Goal: Task Accomplishment & Management: Use online tool/utility

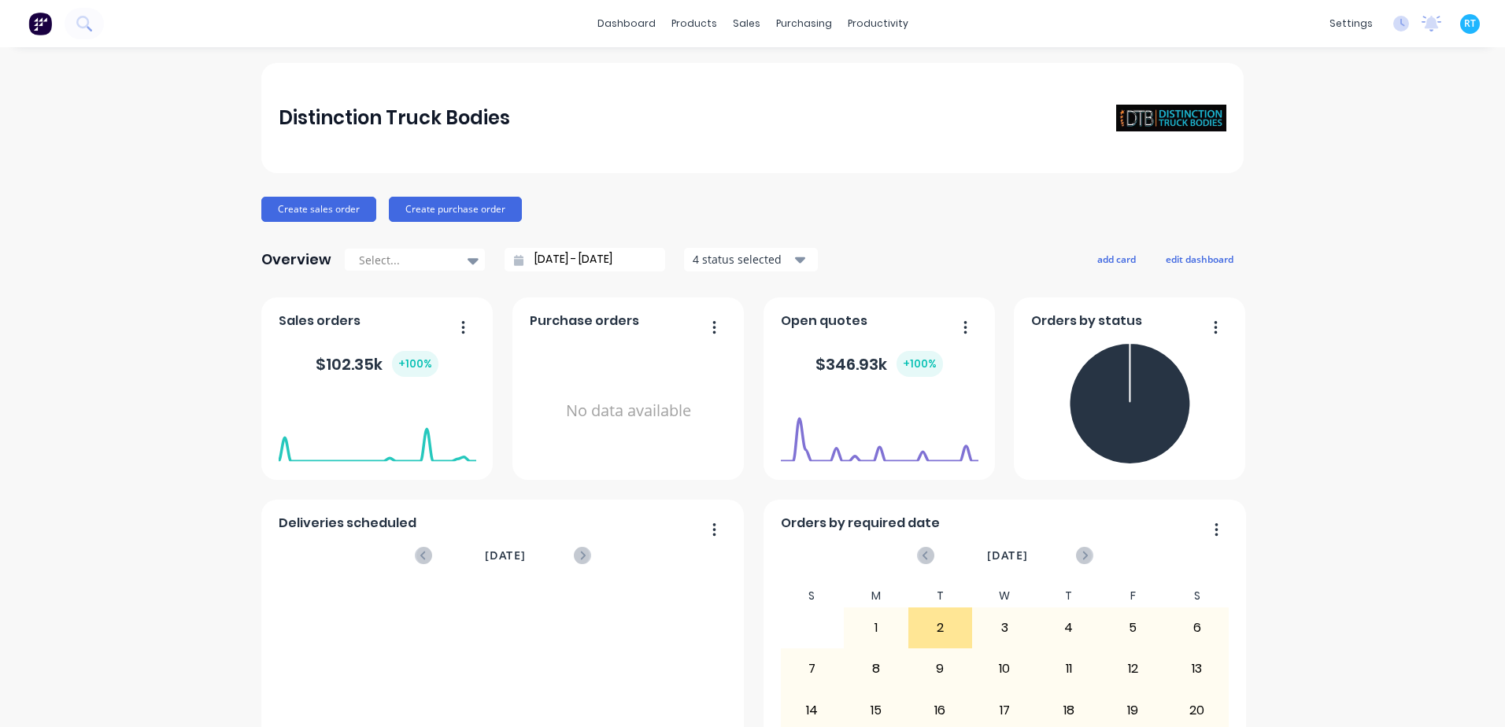
click at [698, 38] on div "dashboard products sales purchasing productivity dashboard products Product Cat…" at bounding box center [752, 23] width 1505 height 47
click at [801, 78] on div "Sales Orders" at bounding box center [799, 75] width 65 height 14
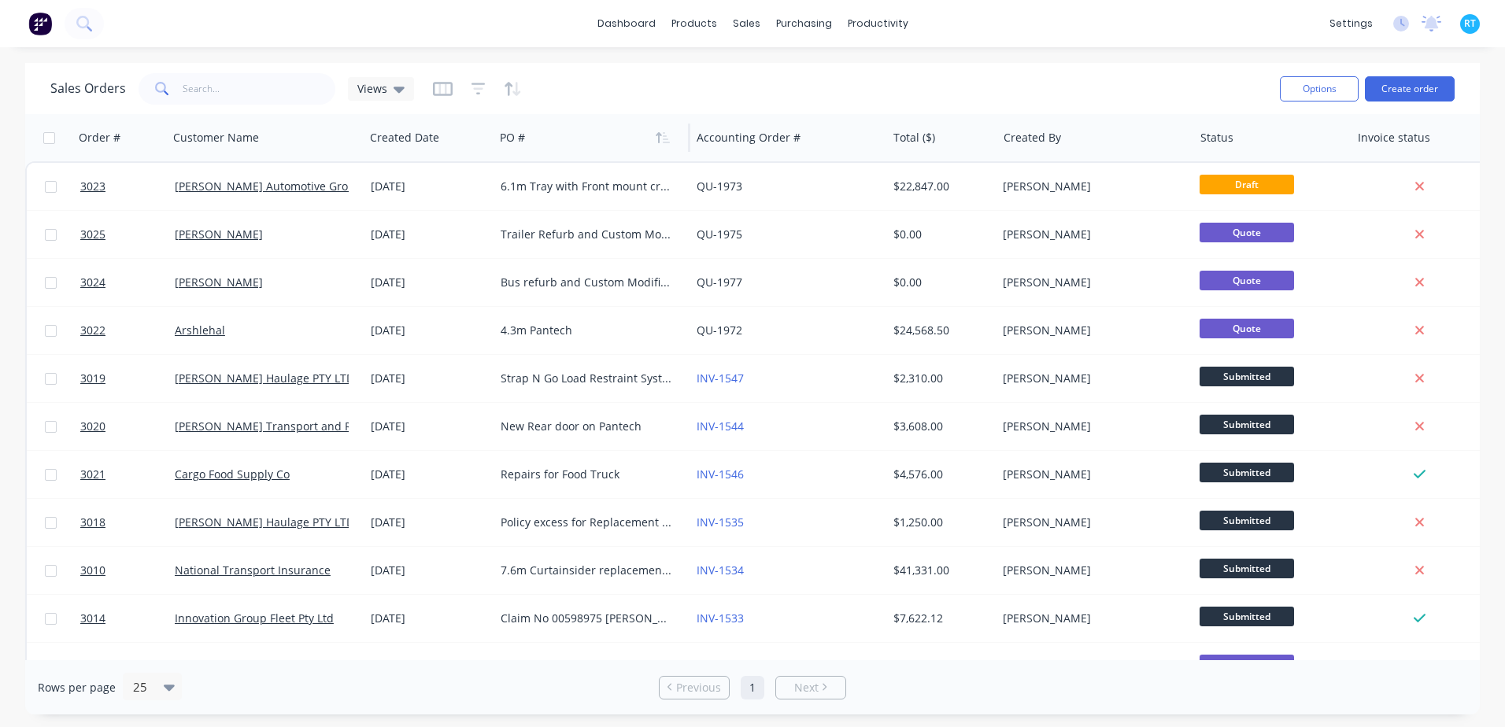
click at [583, 127] on div at bounding box center [587, 137] width 175 height 31
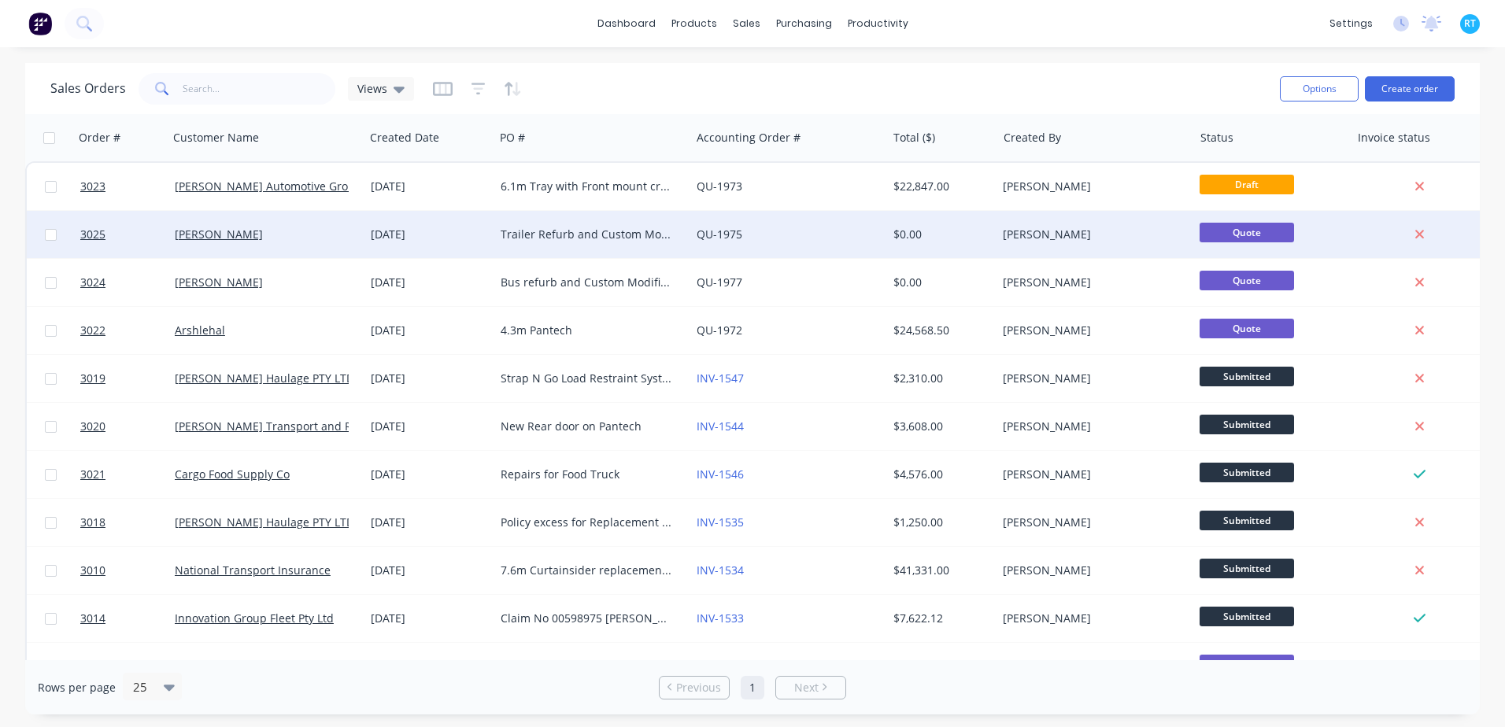
click at [567, 239] on div "Trailer Refurb and Custom Modifications" at bounding box center [588, 235] width 175 height 16
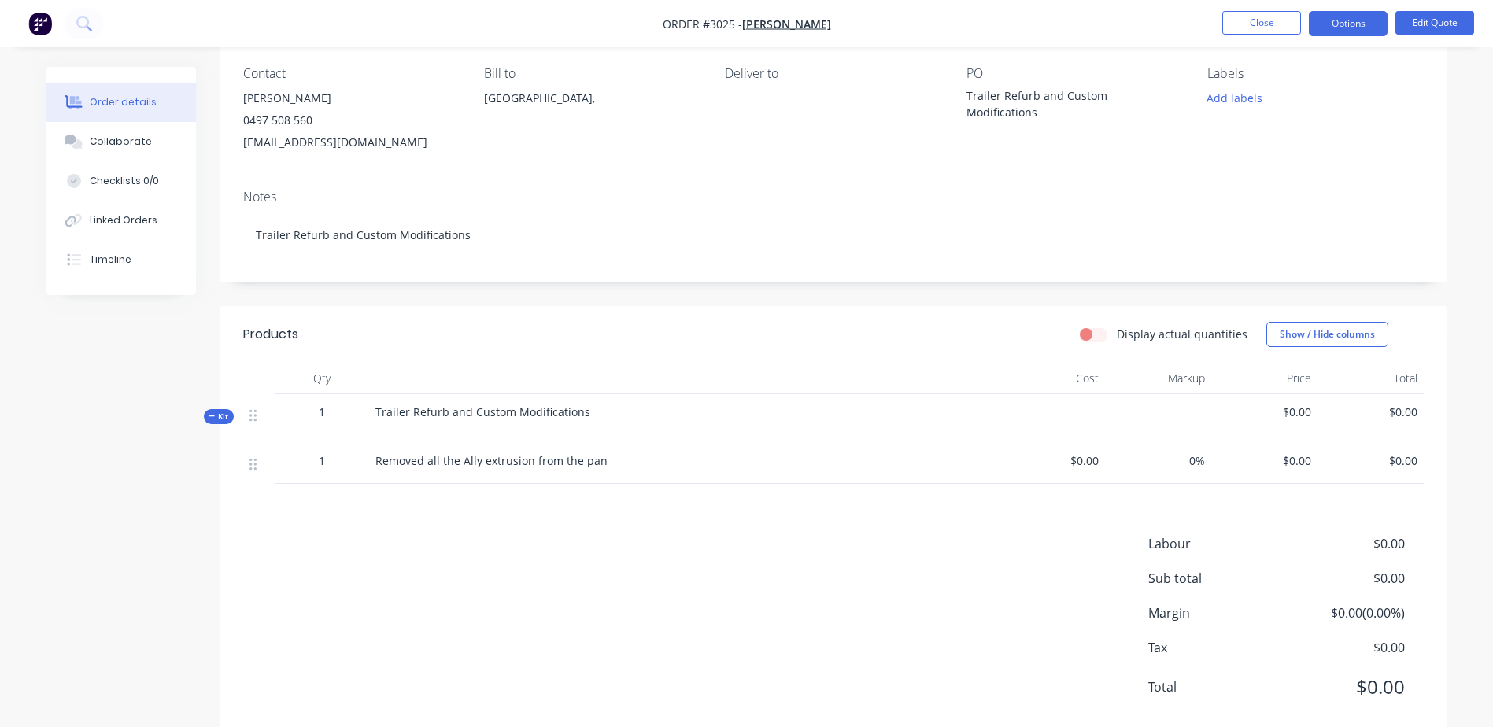
scroll to position [168, 0]
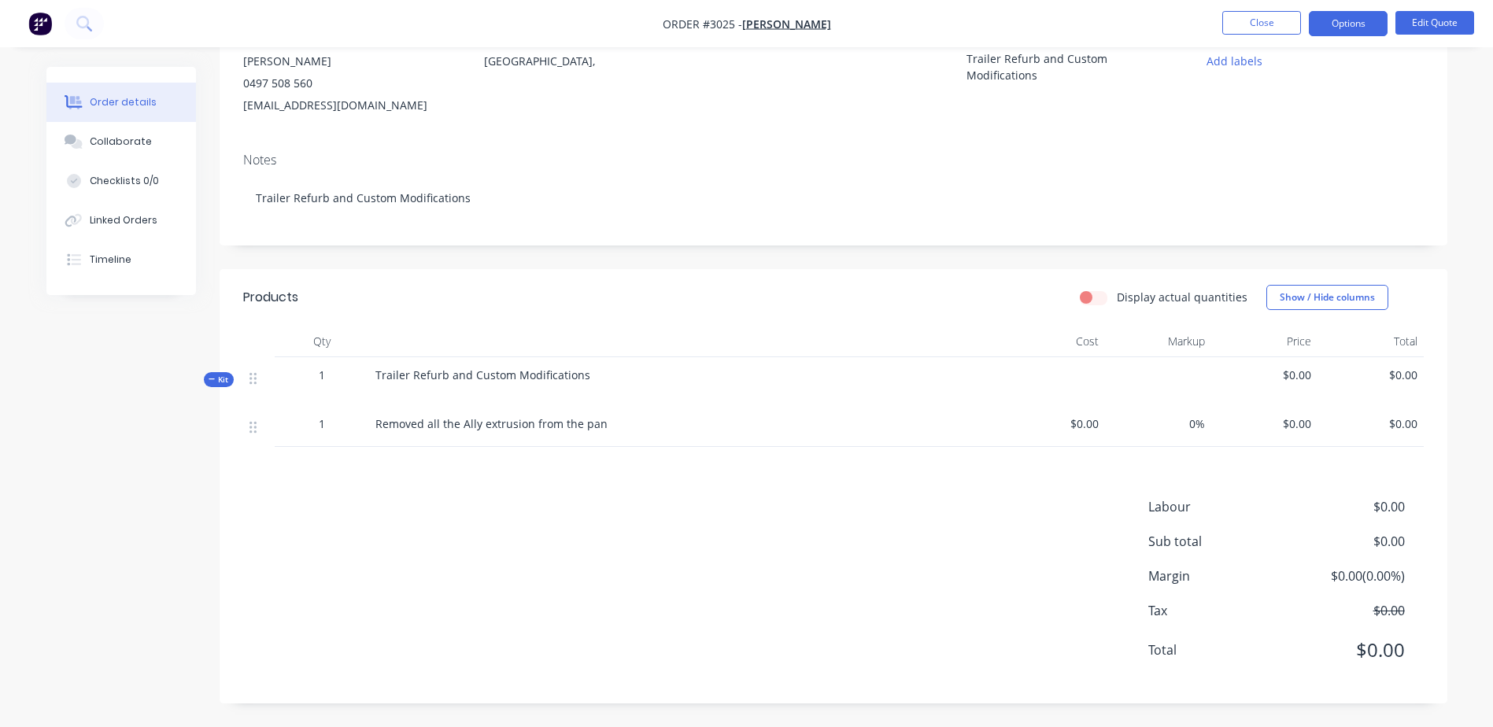
click at [450, 484] on div "Products Display actual quantities Show / Hide columns Qty Cost Markup Price To…" at bounding box center [834, 486] width 1228 height 435
click at [533, 491] on div "Products Display actual quantities Show / Hide columns Qty Cost Markup Price To…" at bounding box center [834, 486] width 1228 height 435
click at [253, 465] on div "Products Display actual quantities Show / Hide columns Qty Cost Markup Price To…" at bounding box center [834, 486] width 1228 height 435
click at [1444, 14] on button "Edit Quote" at bounding box center [1435, 23] width 79 height 24
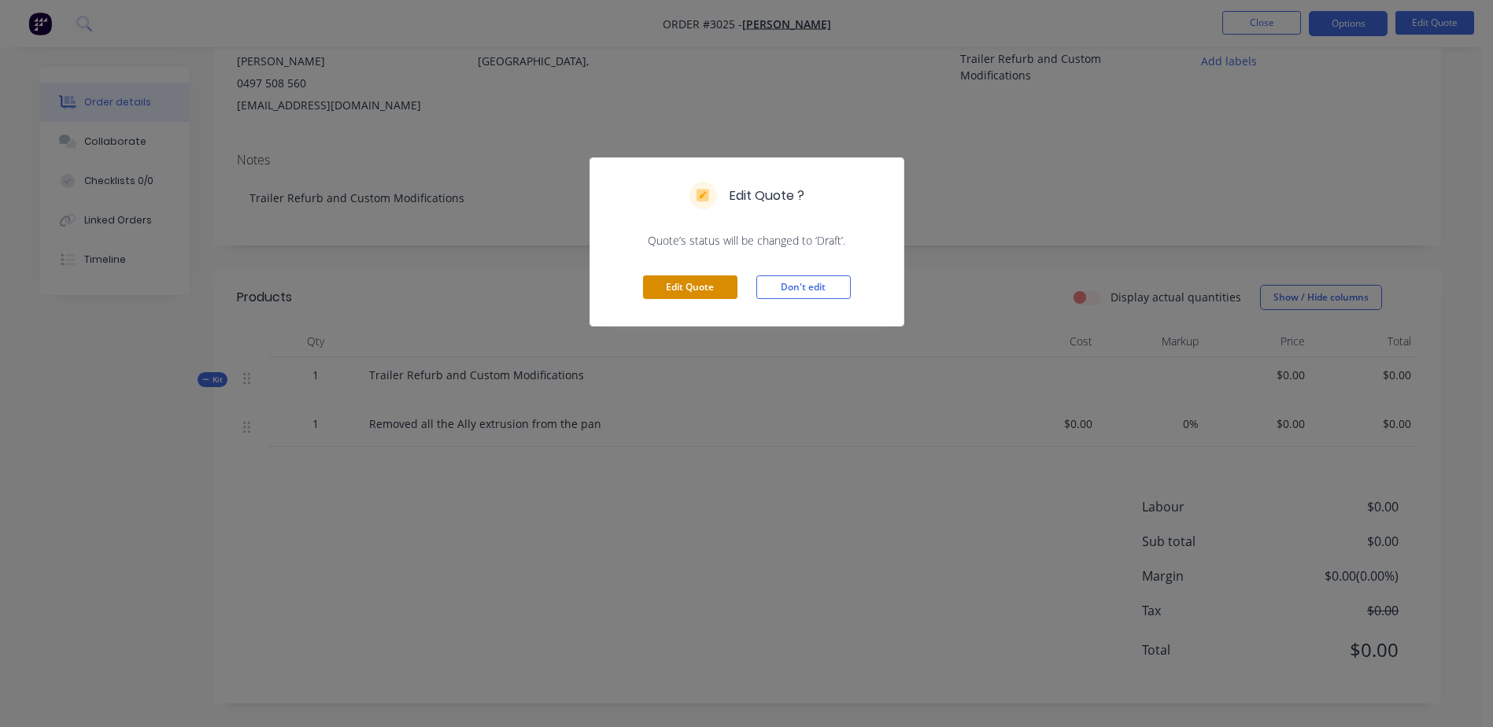
click at [687, 281] on button "Edit Quote" at bounding box center [690, 288] width 94 height 24
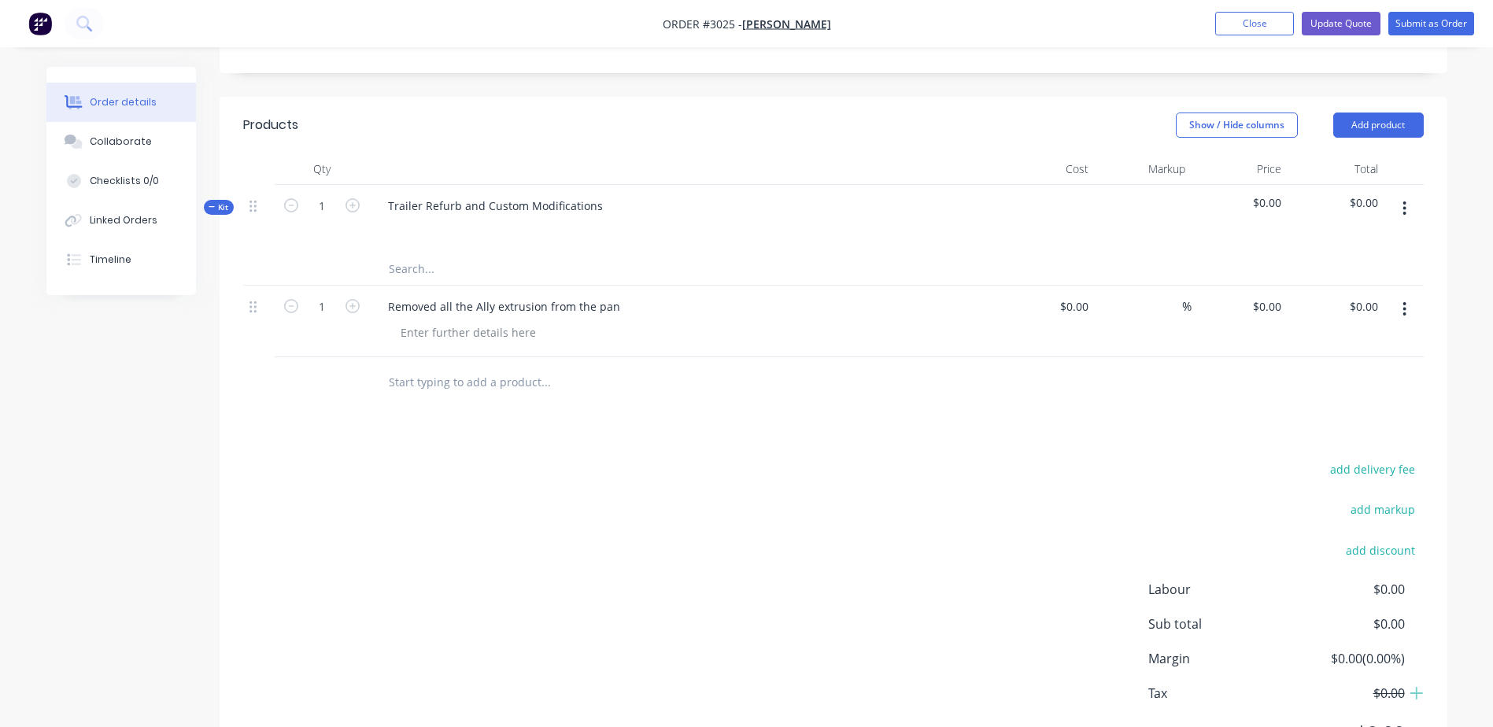
scroll to position [427, 0]
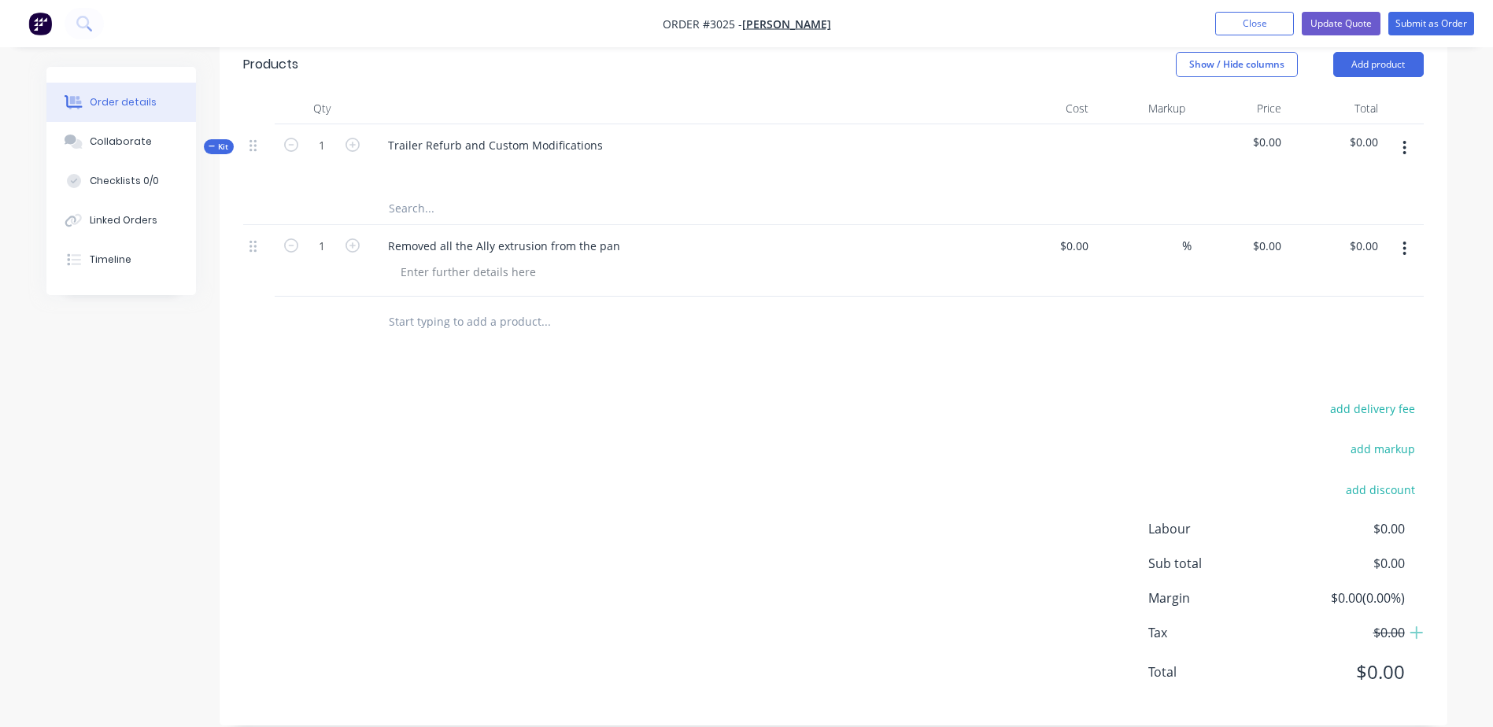
click at [424, 306] on input "text" at bounding box center [545, 321] width 315 height 31
type input "R"
type input "Using heat, remove all exterior sheets"
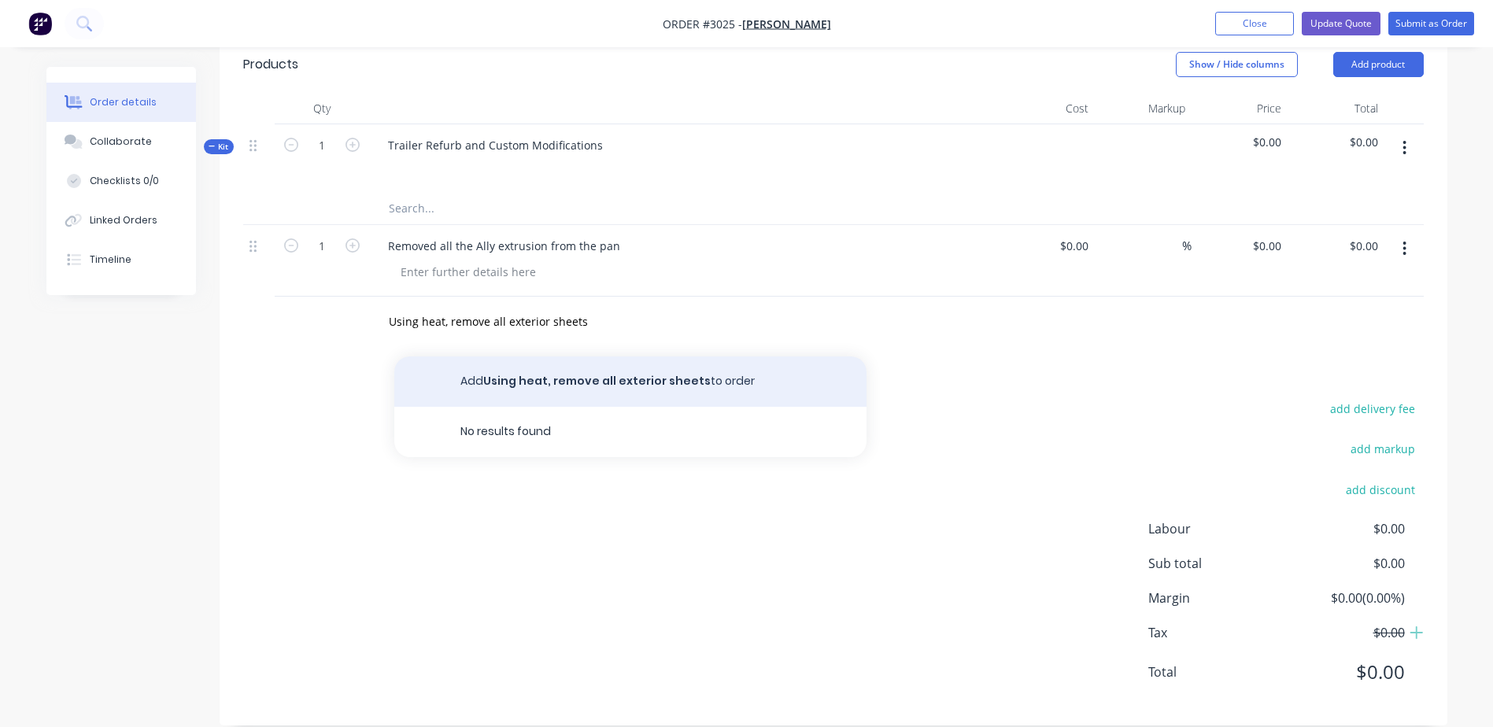
click at [679, 365] on button "Add Using heat, remove all exterior sheets to order" at bounding box center [630, 382] width 472 height 50
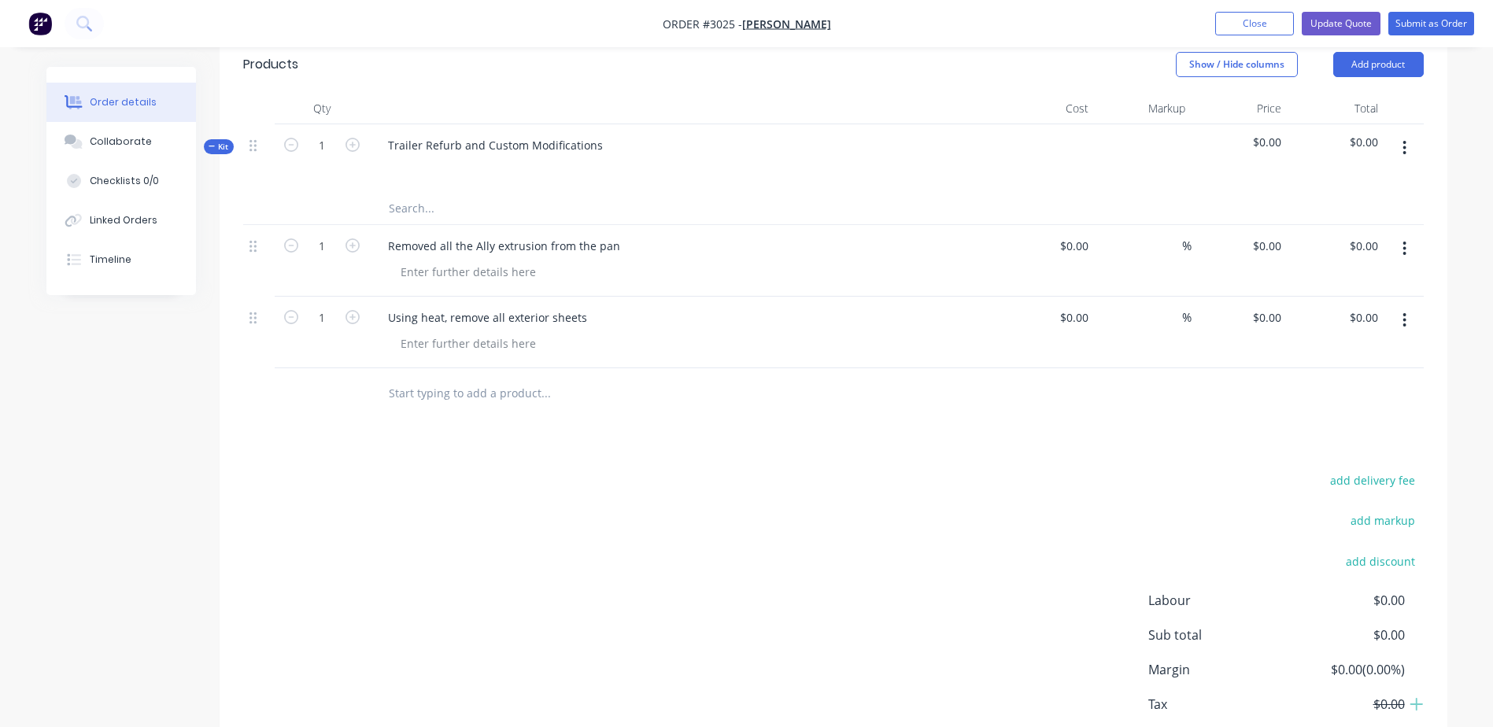
click at [431, 378] on input "text" at bounding box center [545, 393] width 315 height 31
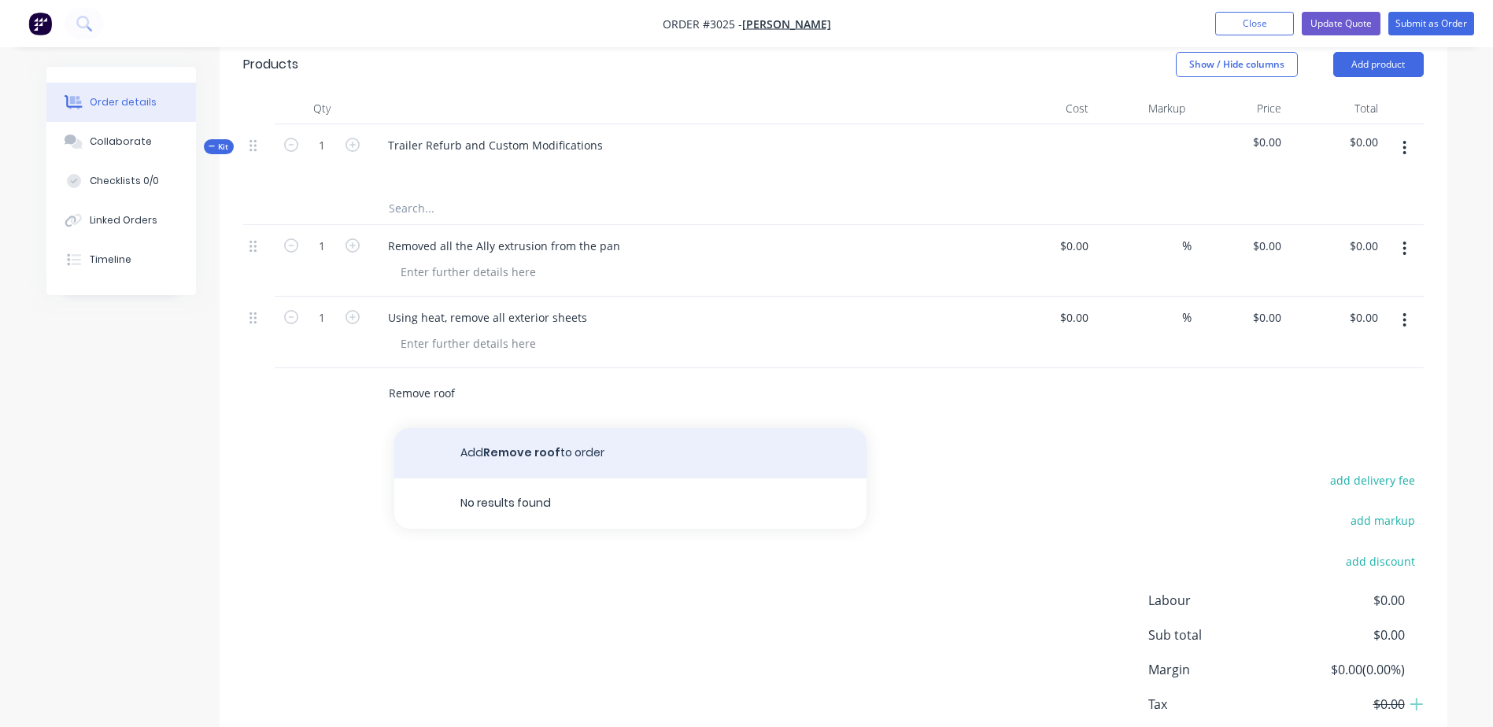
type input "Remove roof"
click at [555, 431] on button "Add Remove roof to order" at bounding box center [630, 453] width 472 height 50
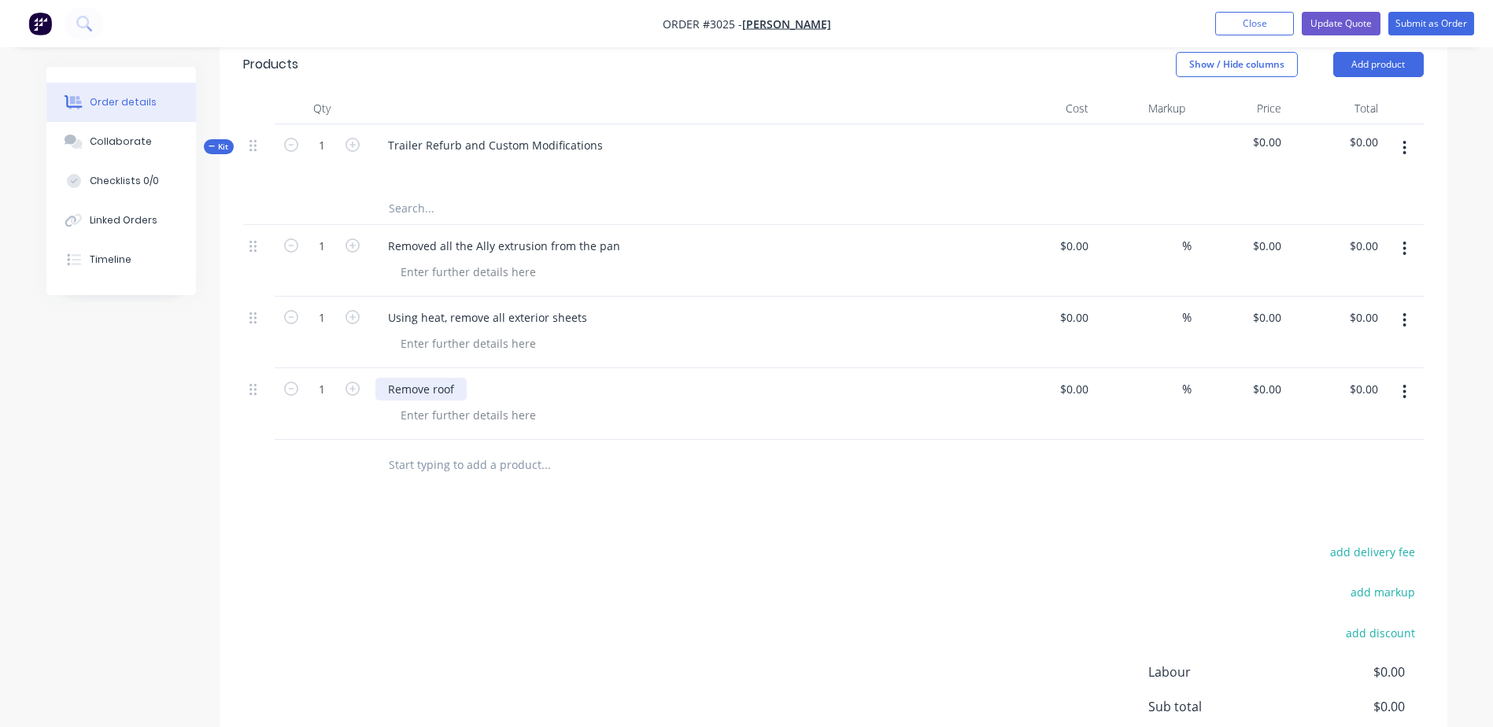
click at [461, 378] on div "Remove roof" at bounding box center [421, 389] width 91 height 23
click at [612, 404] on div at bounding box center [690, 415] width 605 height 23
click at [591, 490] on div "Products Show / Hide columns Add product Qty Cost Markup Price Total Kit 1 Trai…" at bounding box center [834, 452] width 1228 height 833
click at [495, 450] on input "text" at bounding box center [545, 465] width 315 height 31
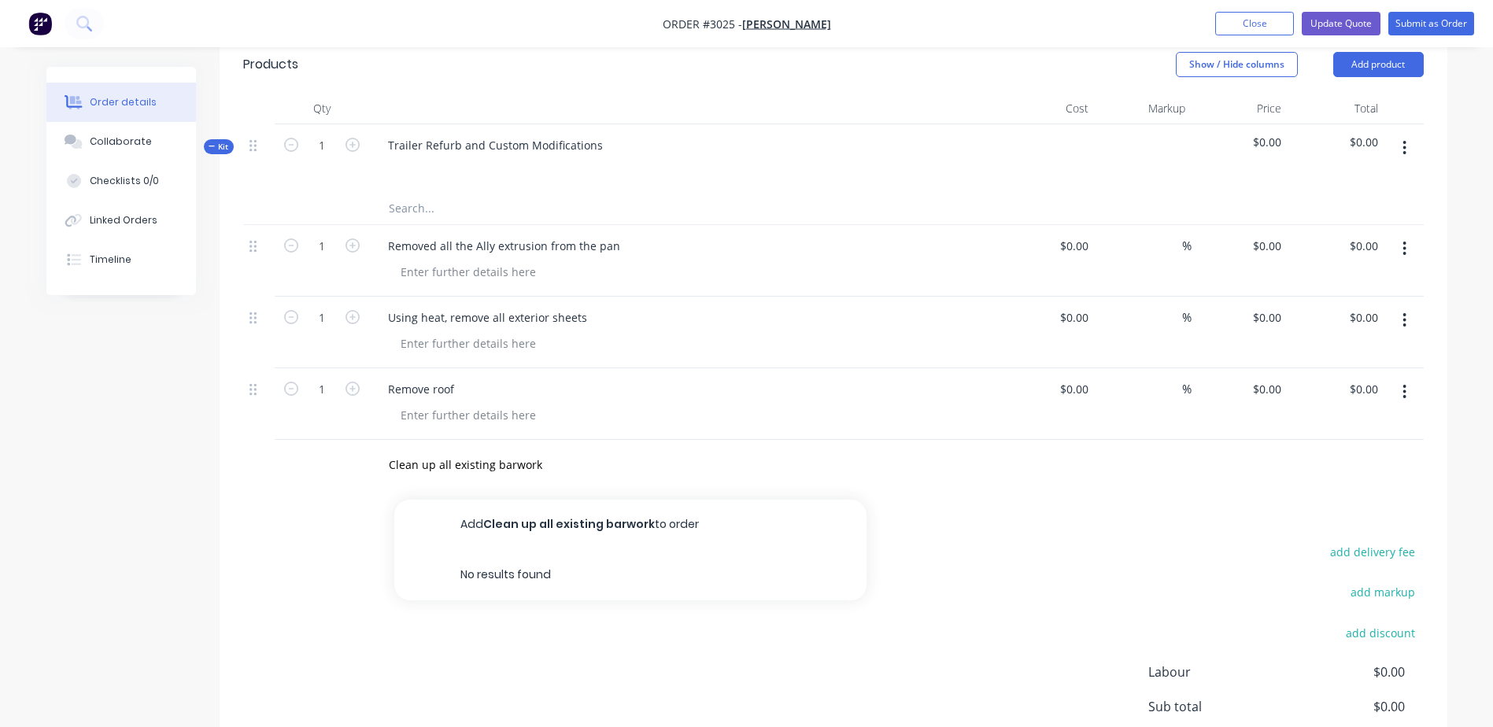
click at [994, 727] on div "add delivery fee add markup add discount Labour $0.00 Sub total $0.00 Margin $0…" at bounding box center [833, 694] width 1181 height 304
click at [446, 450] on input "Clean up all existing barwork" at bounding box center [545, 465] width 315 height 31
click at [644, 452] on input "Clean up all existing barwork" at bounding box center [545, 465] width 315 height 31
click at [599, 450] on input "Clean up all existing barwork" at bounding box center [545, 465] width 315 height 31
type input "Clean up all existing barwork of old sika"
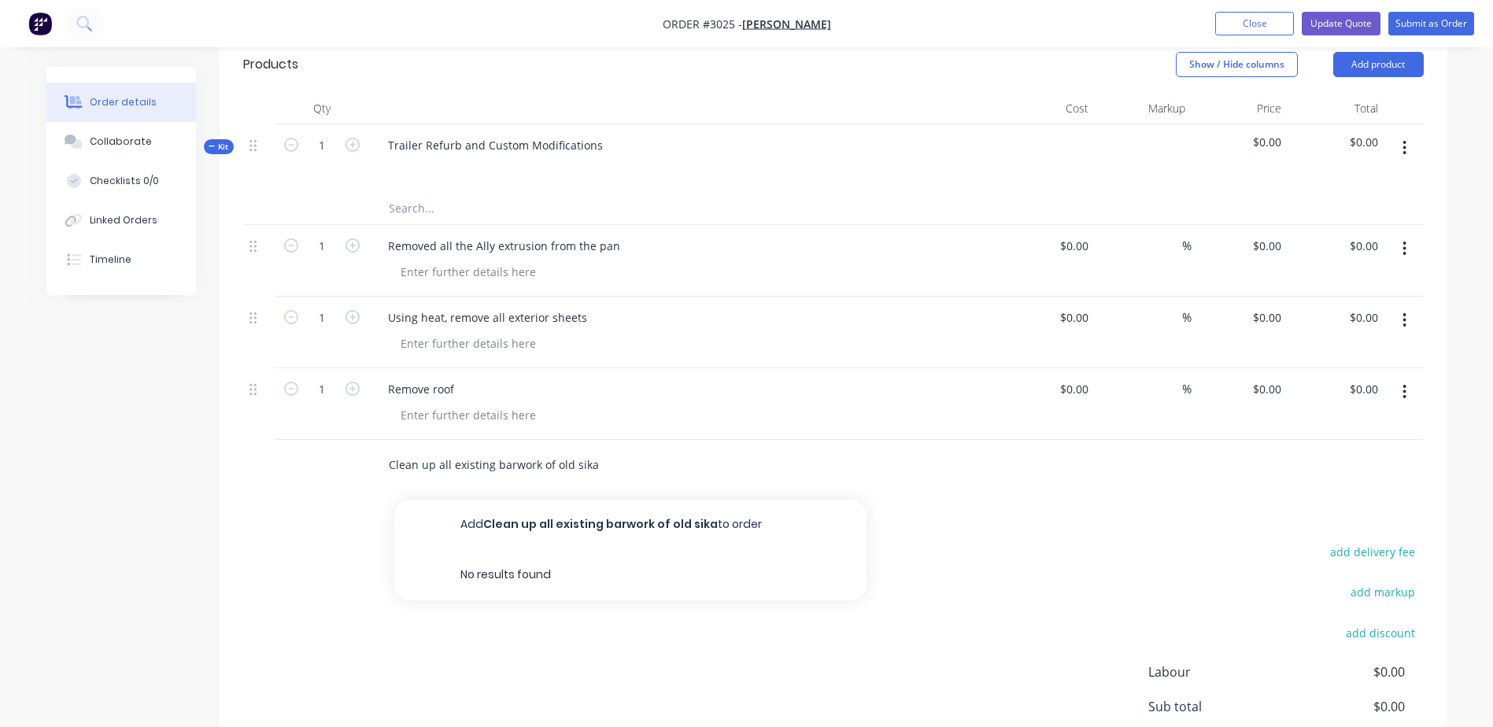
drag, startPoint x: 638, startPoint y: 523, endPoint x: 636, endPoint y: 512, distance: 11.3
click at [638, 521] on button "Add Clean up all existing barwork of old sika to order" at bounding box center [630, 525] width 472 height 50
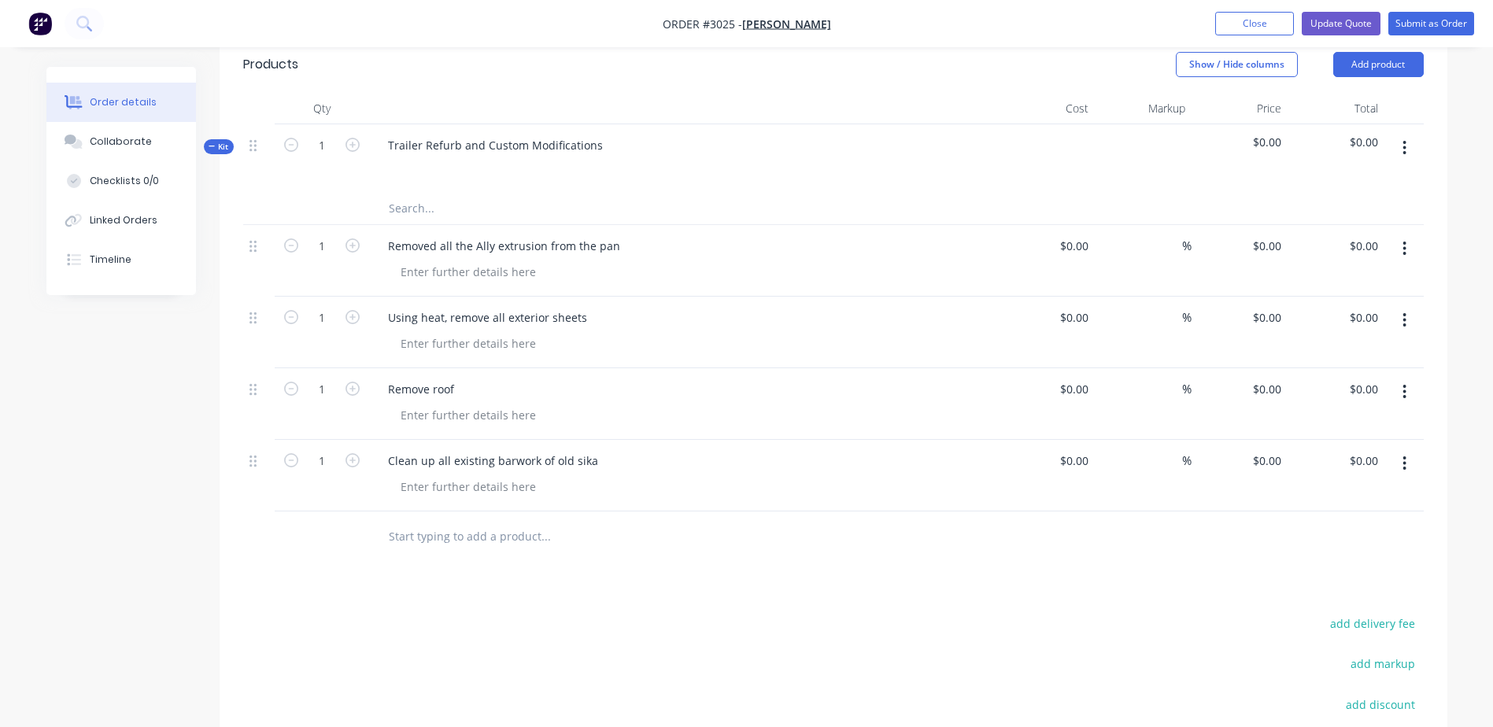
click at [660, 521] on input "text" at bounding box center [545, 536] width 315 height 31
click at [487, 521] on input "text" at bounding box center [545, 536] width 315 height 31
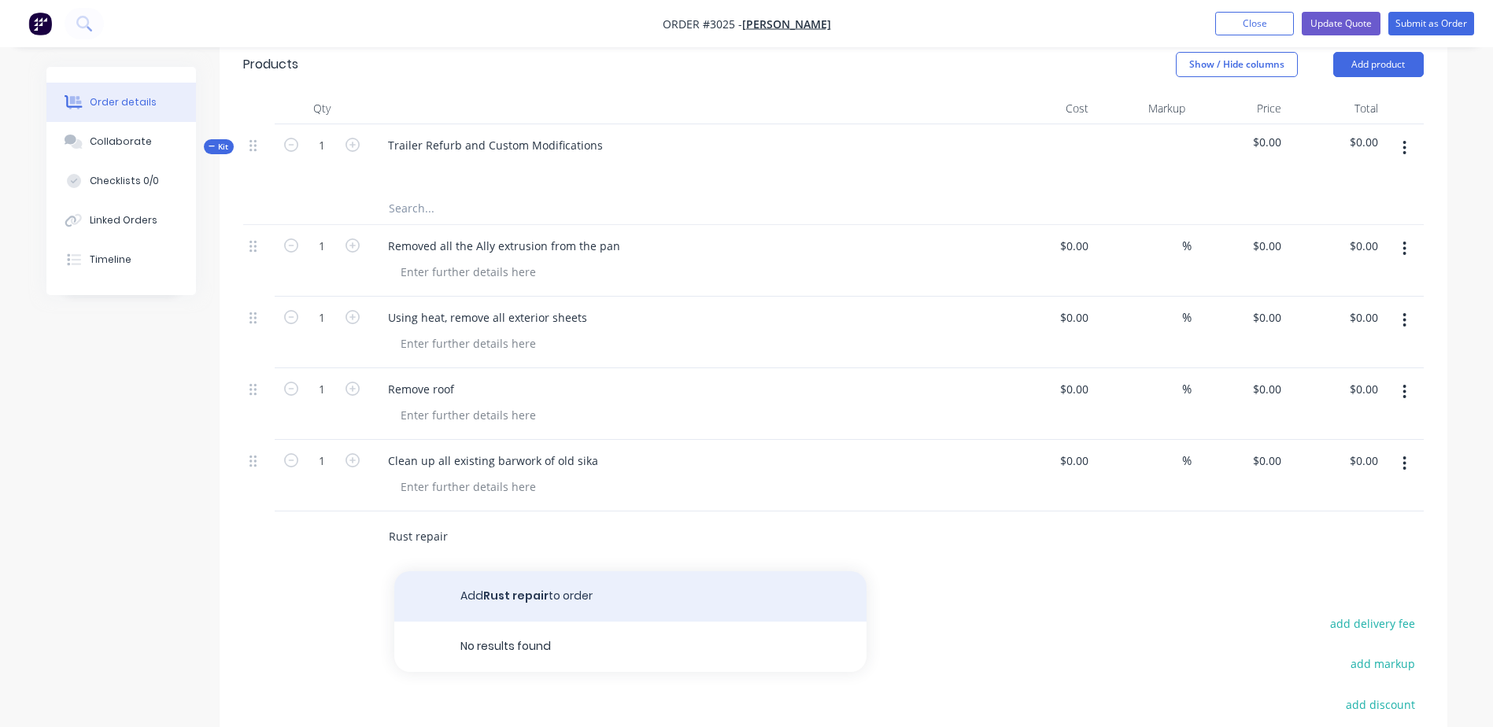
type input "Rust repair"
click at [508, 577] on button "Add Rust repair to order" at bounding box center [630, 597] width 472 height 50
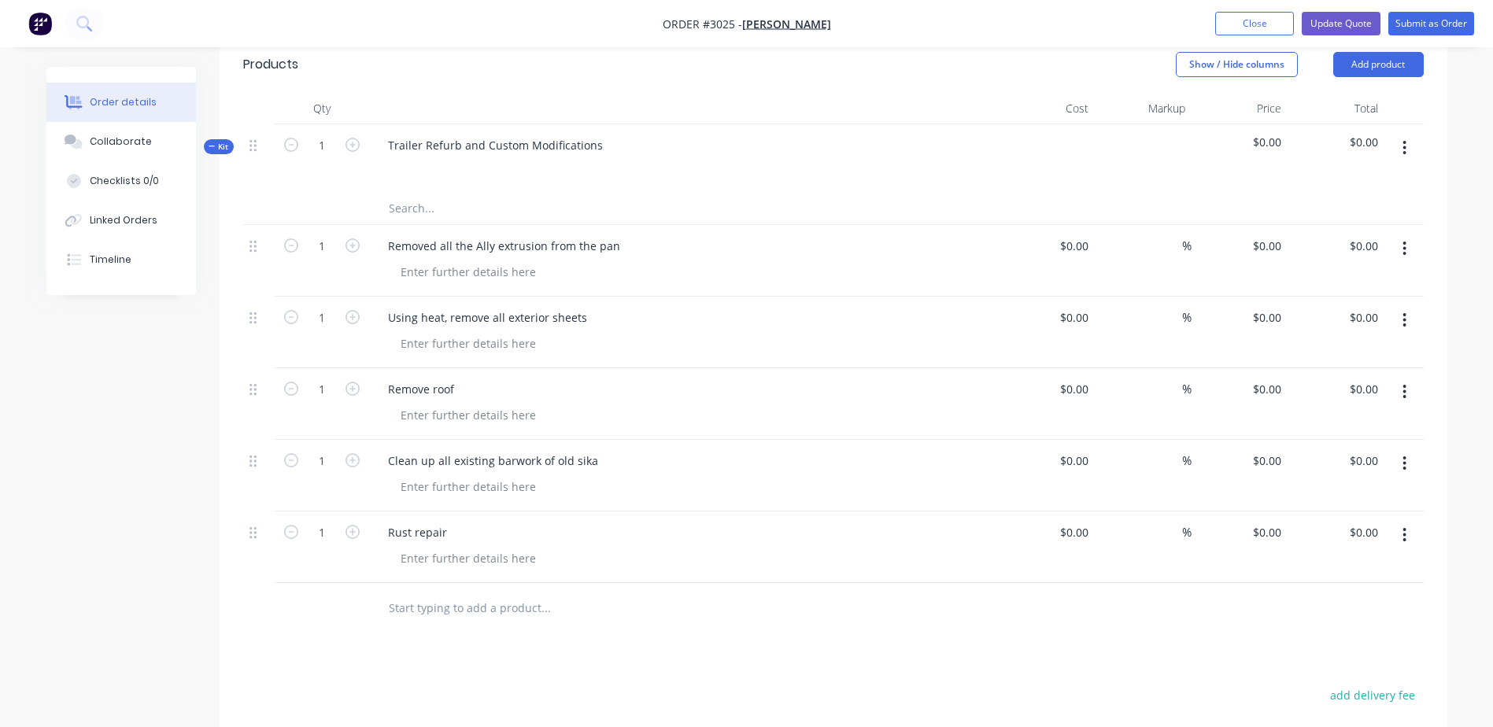
click at [459, 598] on input "text" at bounding box center [545, 608] width 315 height 31
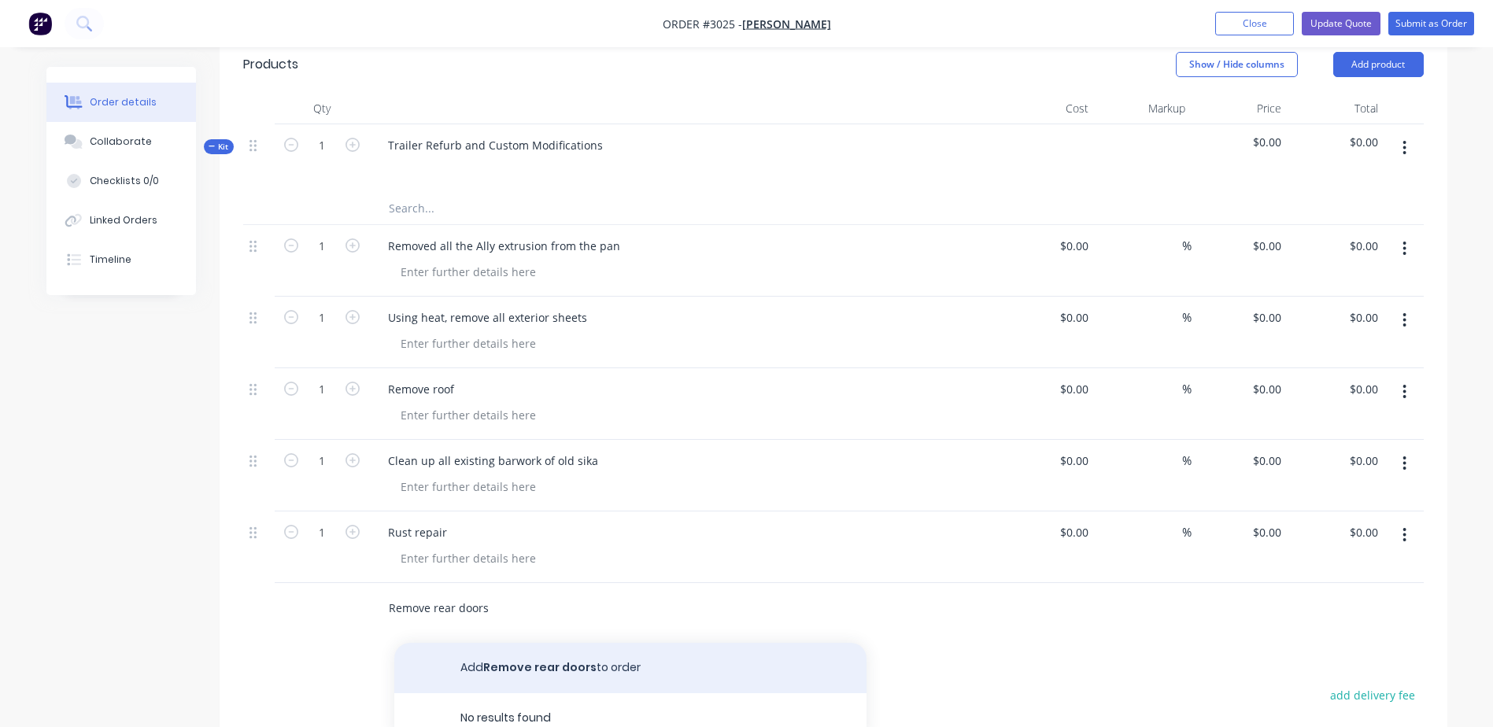
type input "Remove rear doors"
click at [476, 643] on button "Add Remove rear doors to order" at bounding box center [630, 668] width 472 height 50
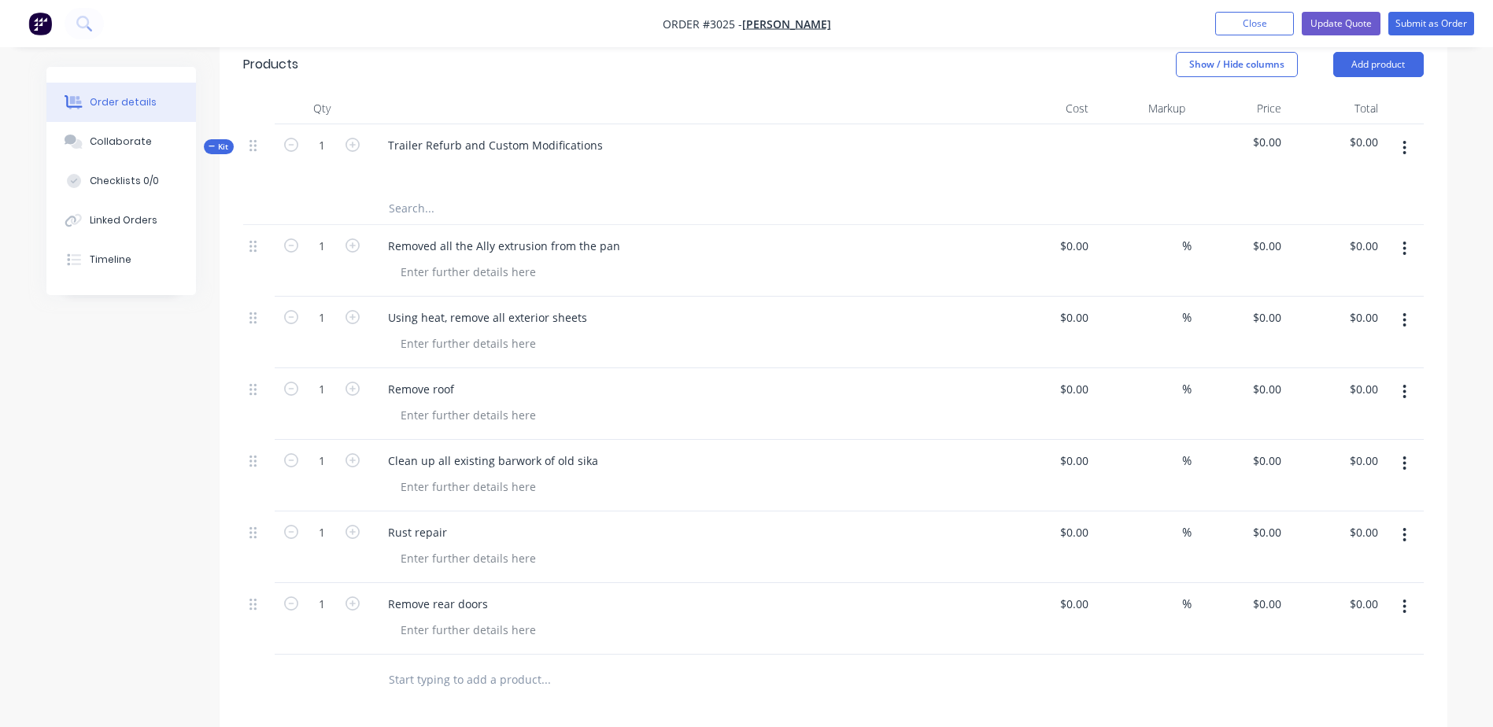
click at [466, 664] on input "text" at bounding box center [545, 679] width 315 height 31
type input "Removed battons to windows"
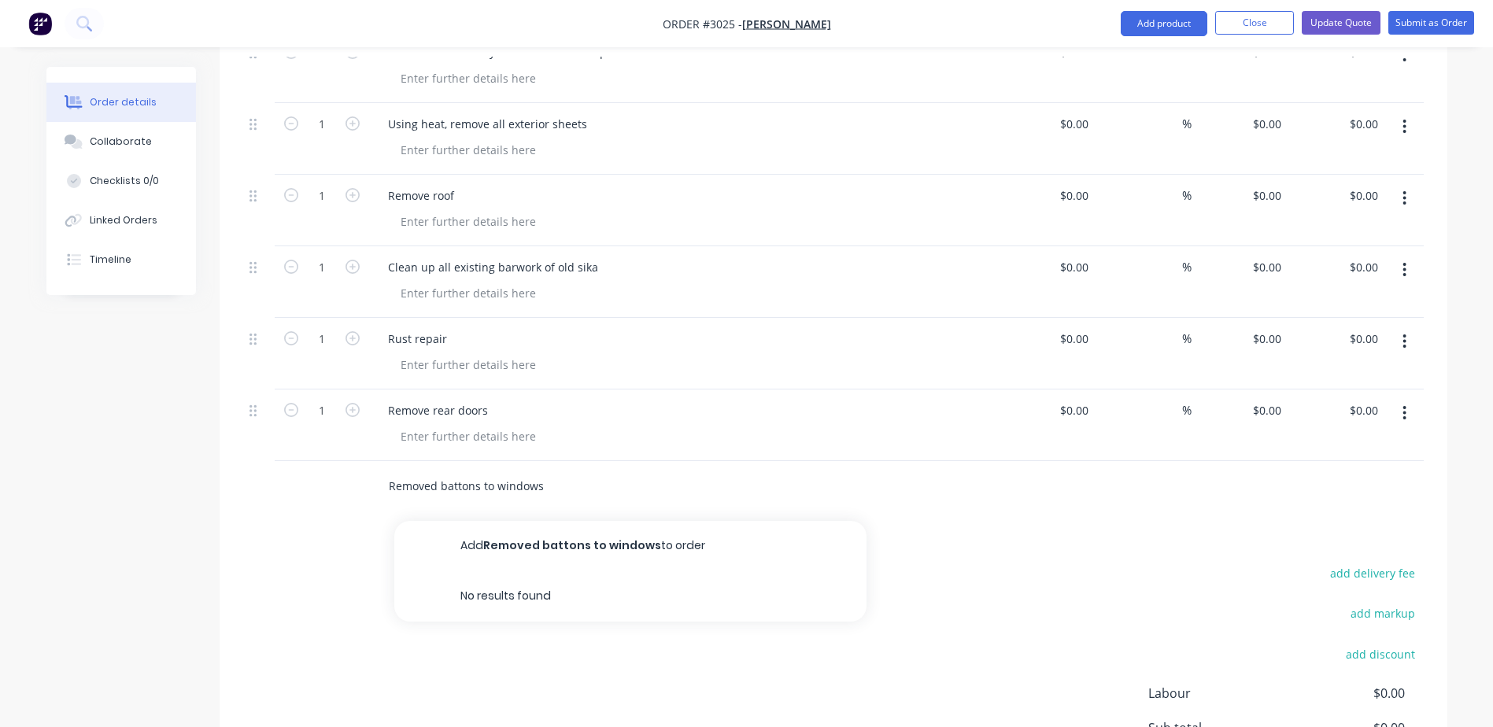
scroll to position [742, 0]
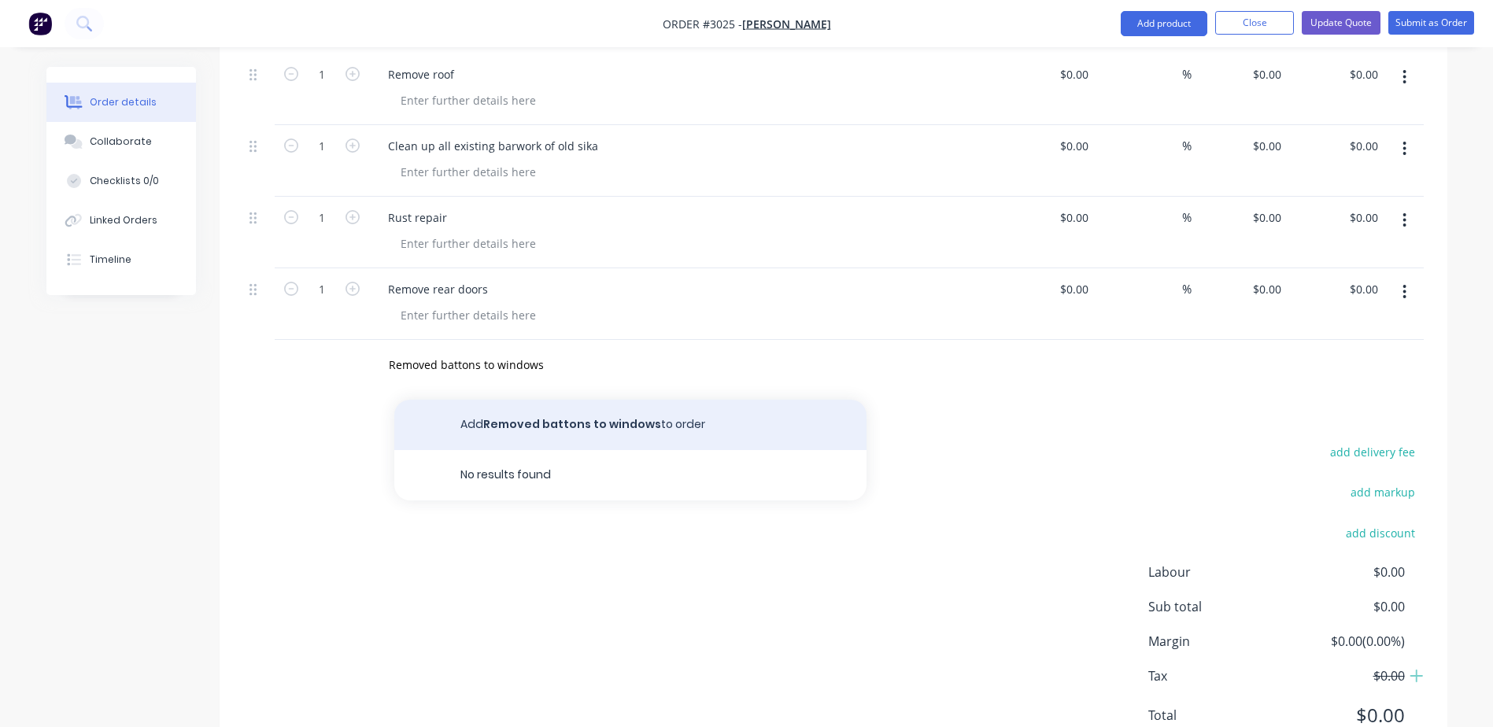
click at [512, 405] on button "Add Removed battons to windows to order" at bounding box center [630, 425] width 472 height 50
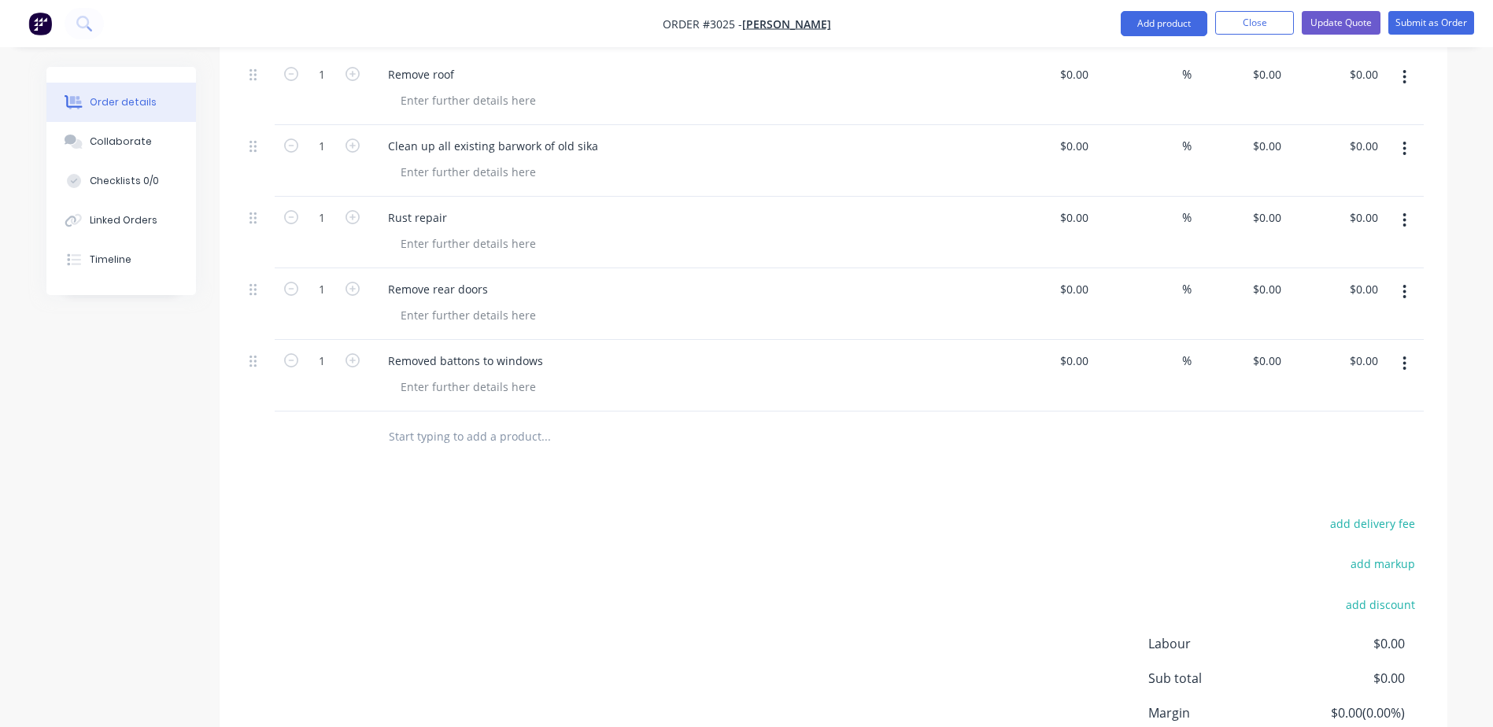
click at [479, 439] on div at bounding box center [652, 437] width 567 height 51
click at [488, 429] on input "text" at bounding box center [545, 436] width 315 height 31
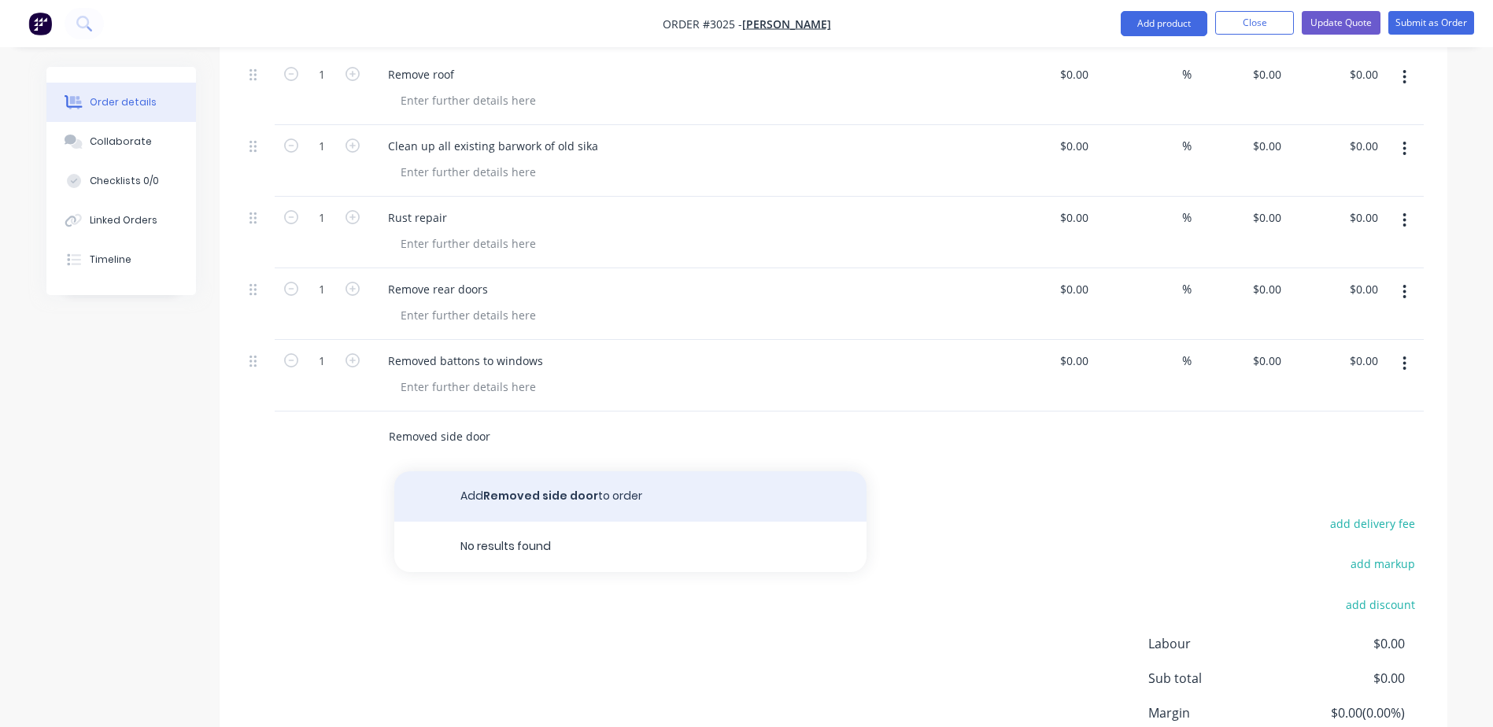
type input "Removed side door"
click at [601, 478] on button "Add Removed side door to order" at bounding box center [630, 497] width 472 height 50
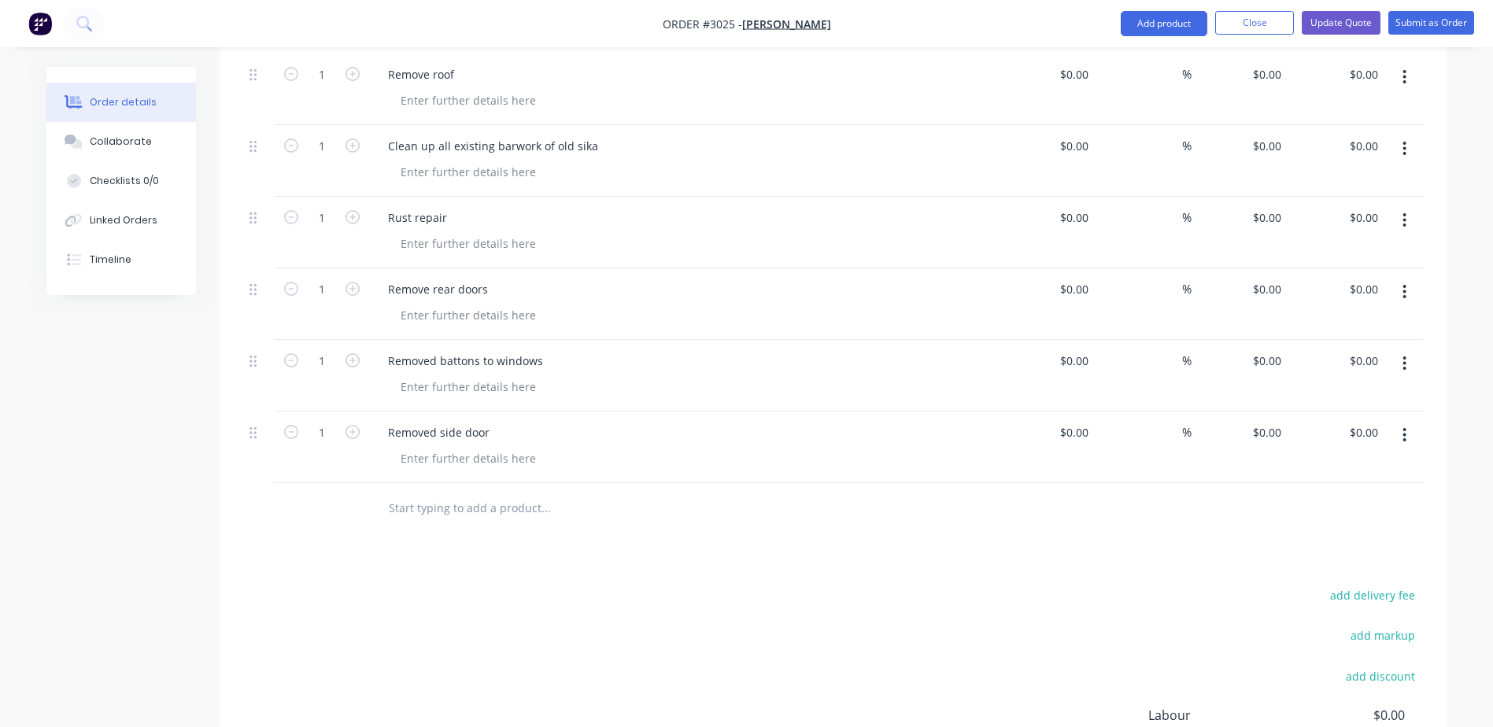
click at [523, 493] on input "text" at bounding box center [545, 508] width 315 height 31
type input "S"
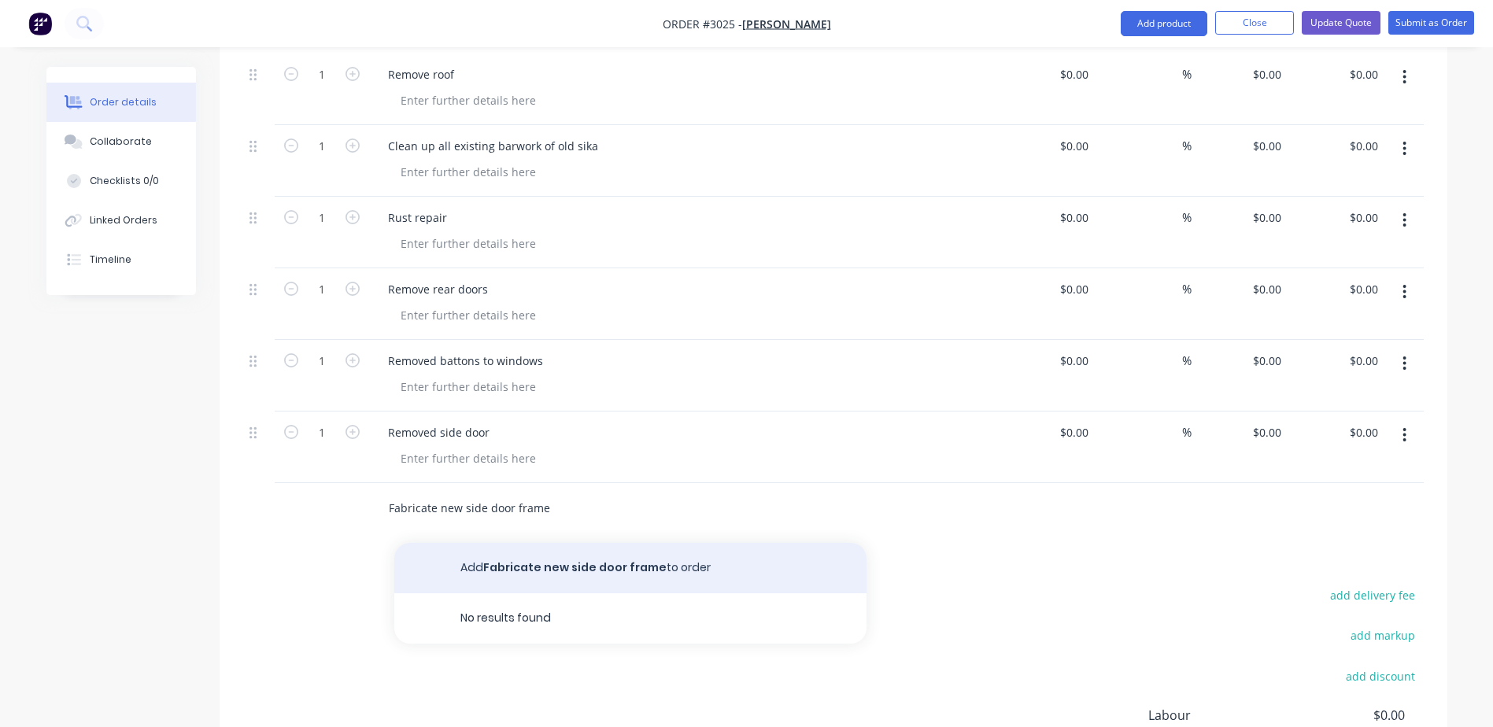
type input "Fabricate new side door frame"
click at [557, 554] on button "Add Fabricate new side door frame to order" at bounding box center [630, 568] width 472 height 50
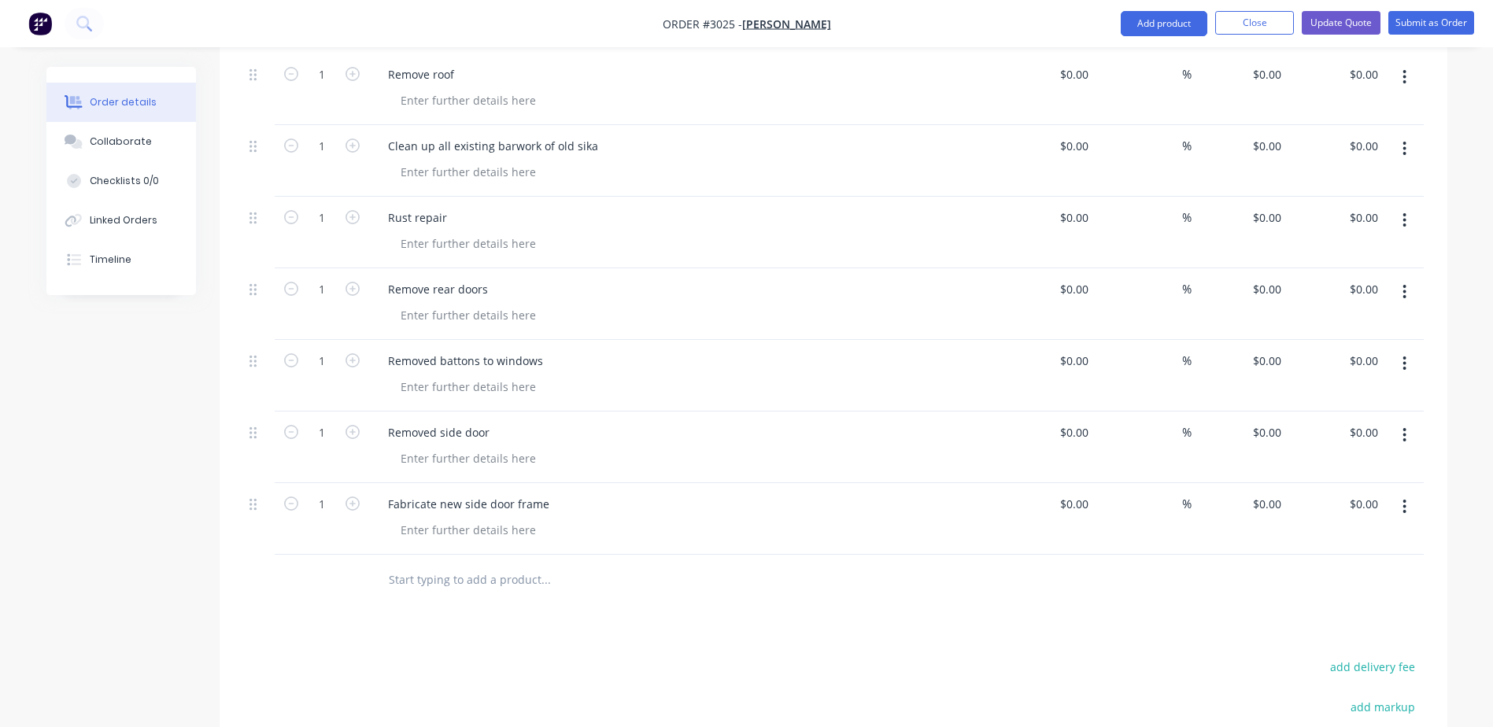
click at [524, 564] on input "text" at bounding box center [545, 579] width 315 height 31
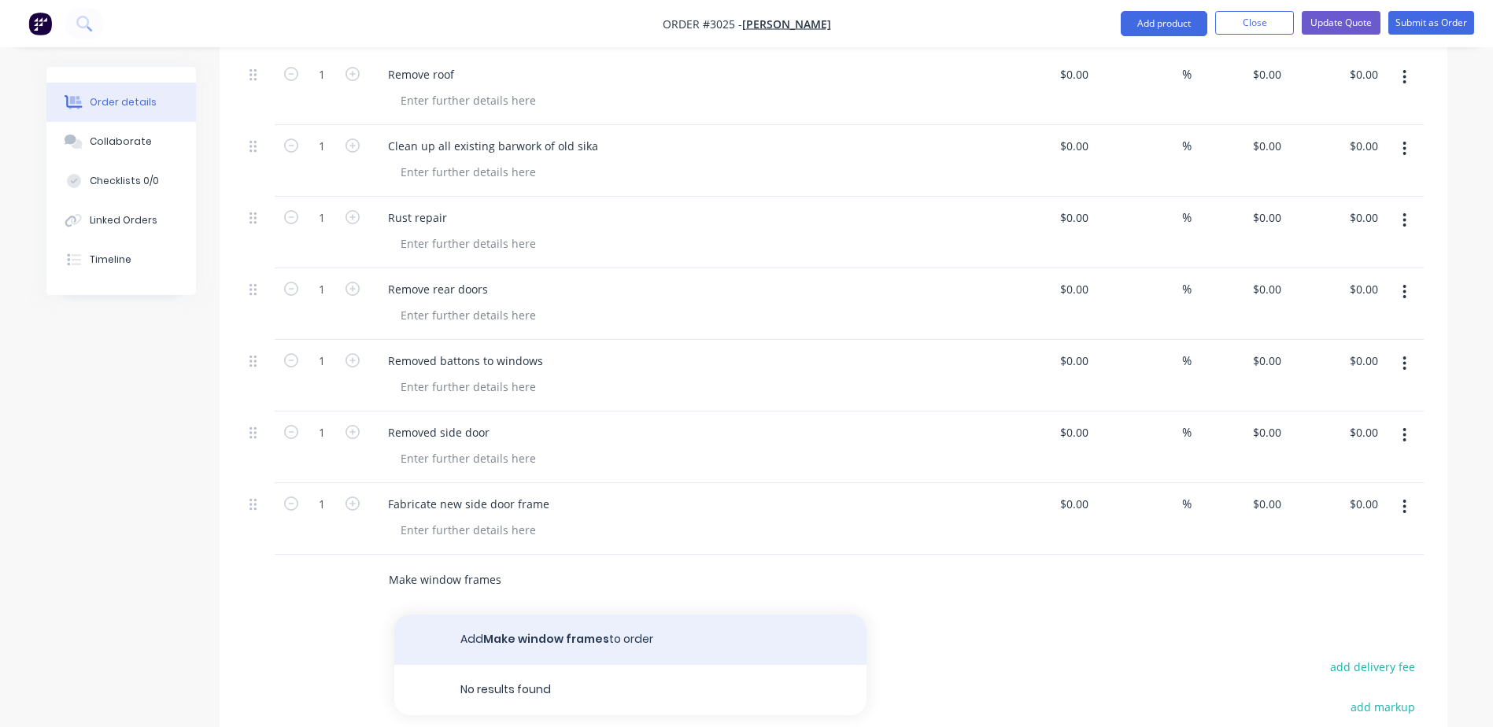
type input "Make window frames"
click at [540, 615] on button "Add Make window frames to order" at bounding box center [630, 640] width 472 height 50
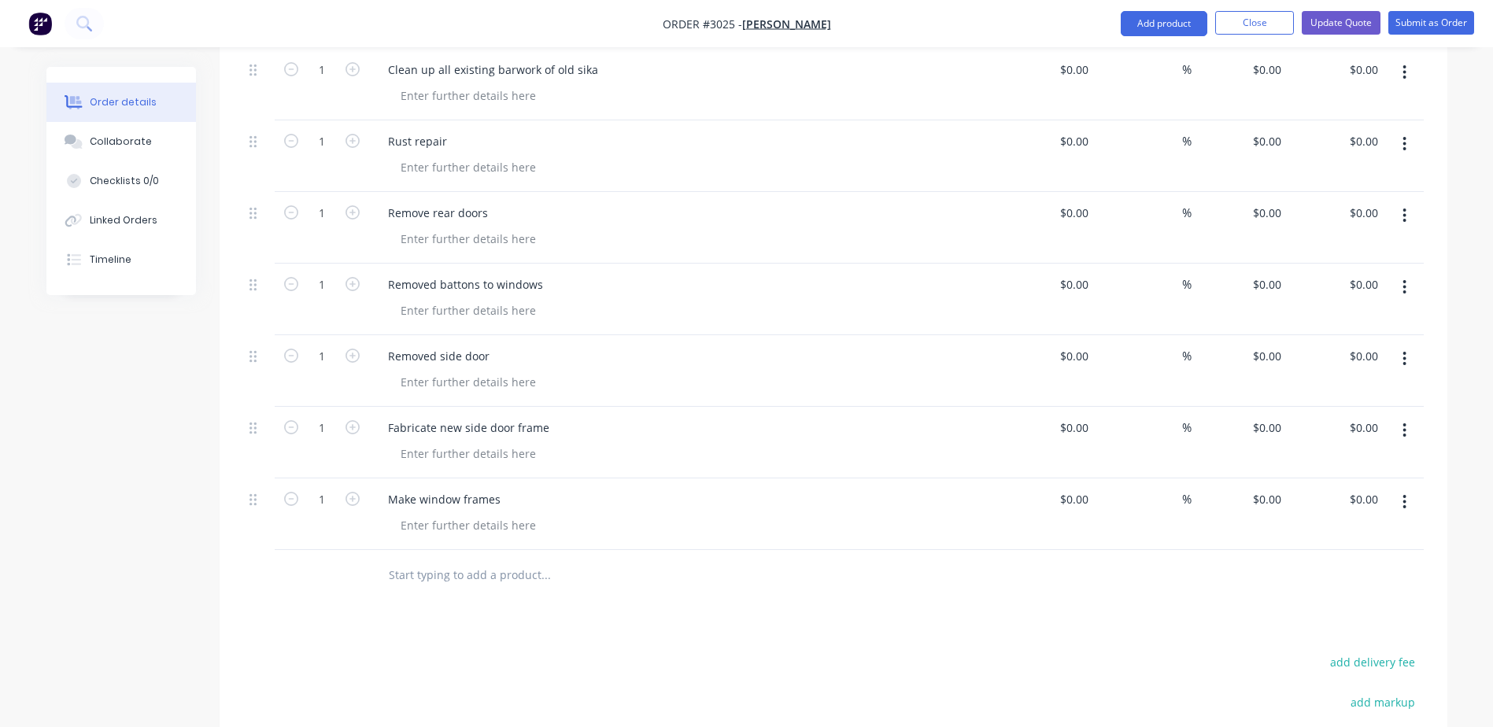
scroll to position [820, 0]
click at [461, 557] on input "text" at bounding box center [545, 572] width 315 height 31
type input "Make front door frame"
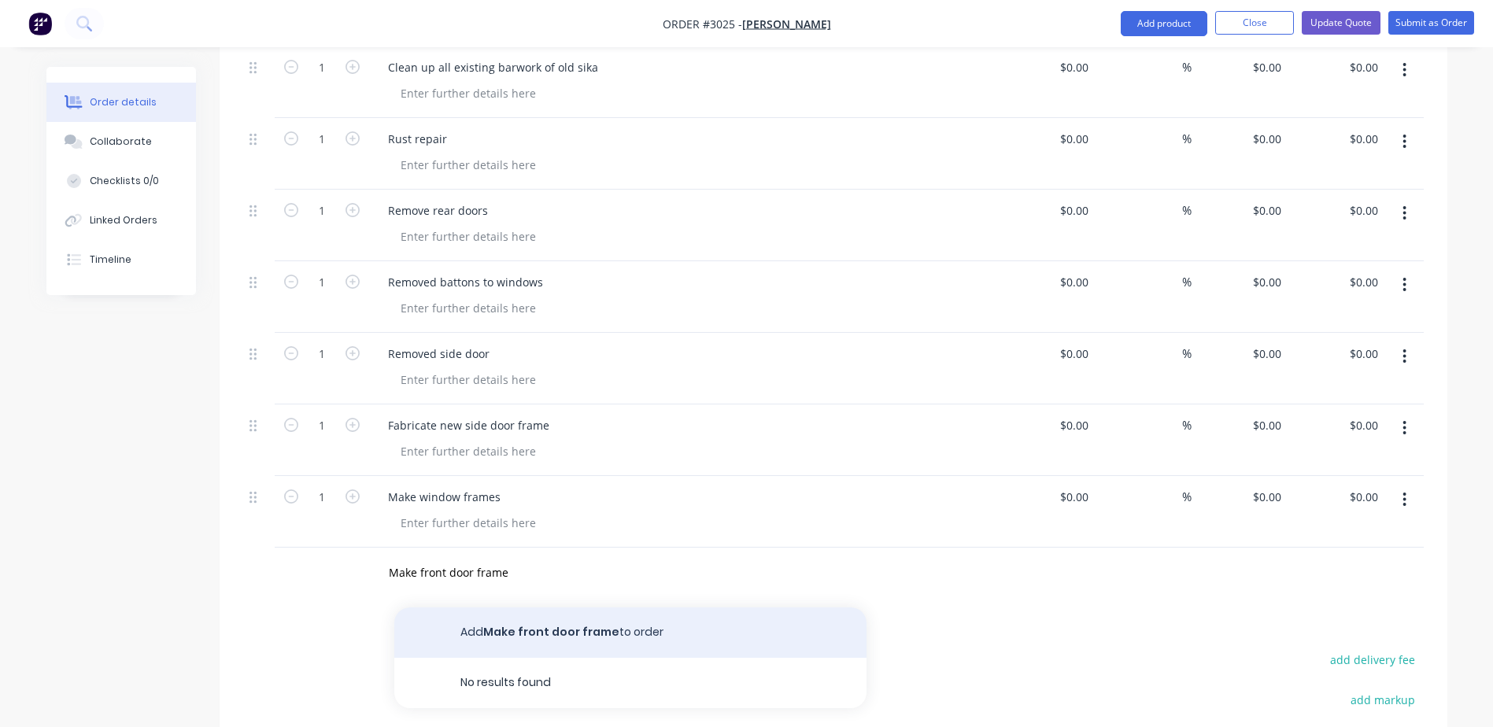
click at [614, 632] on button "Add Make front door frame to order" at bounding box center [630, 633] width 472 height 50
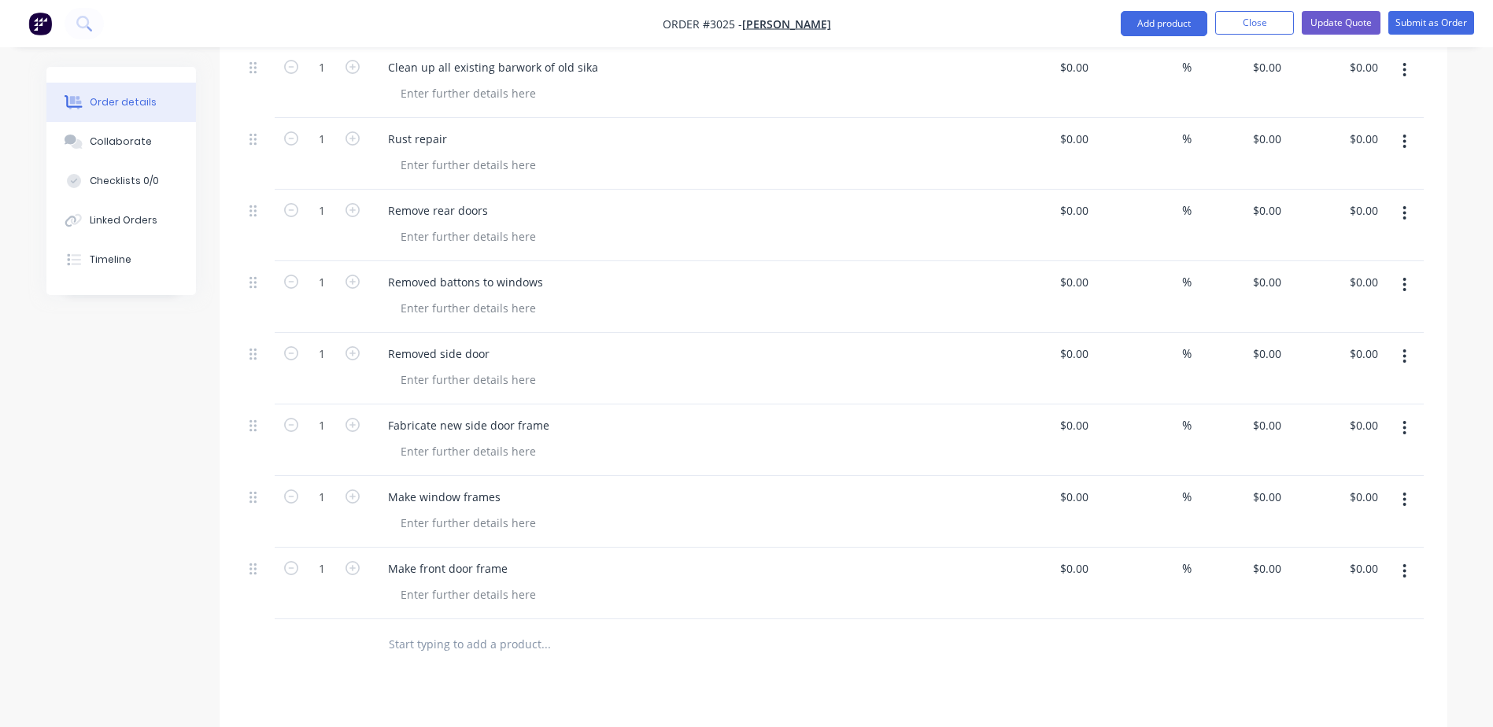
click at [558, 629] on input "text" at bounding box center [545, 644] width 315 height 31
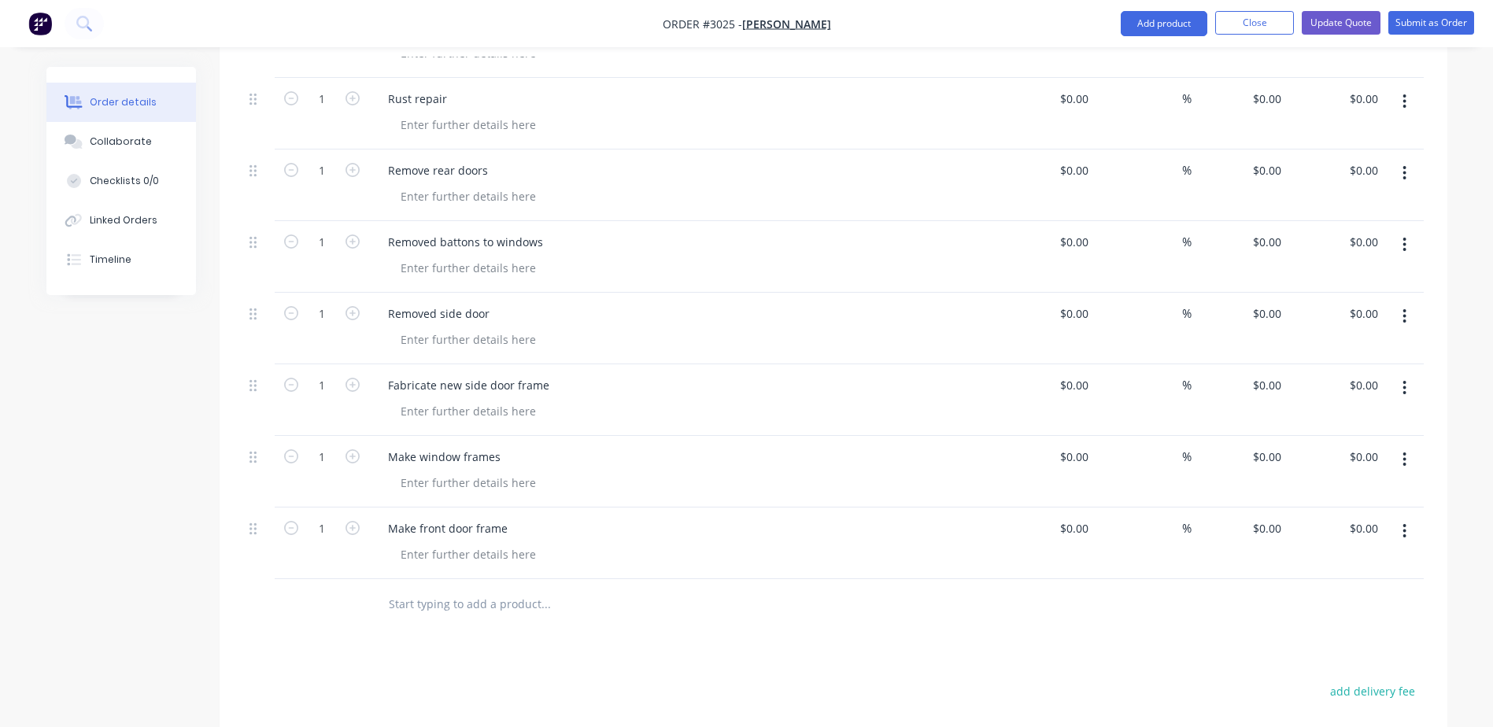
scroll to position [899, 0]
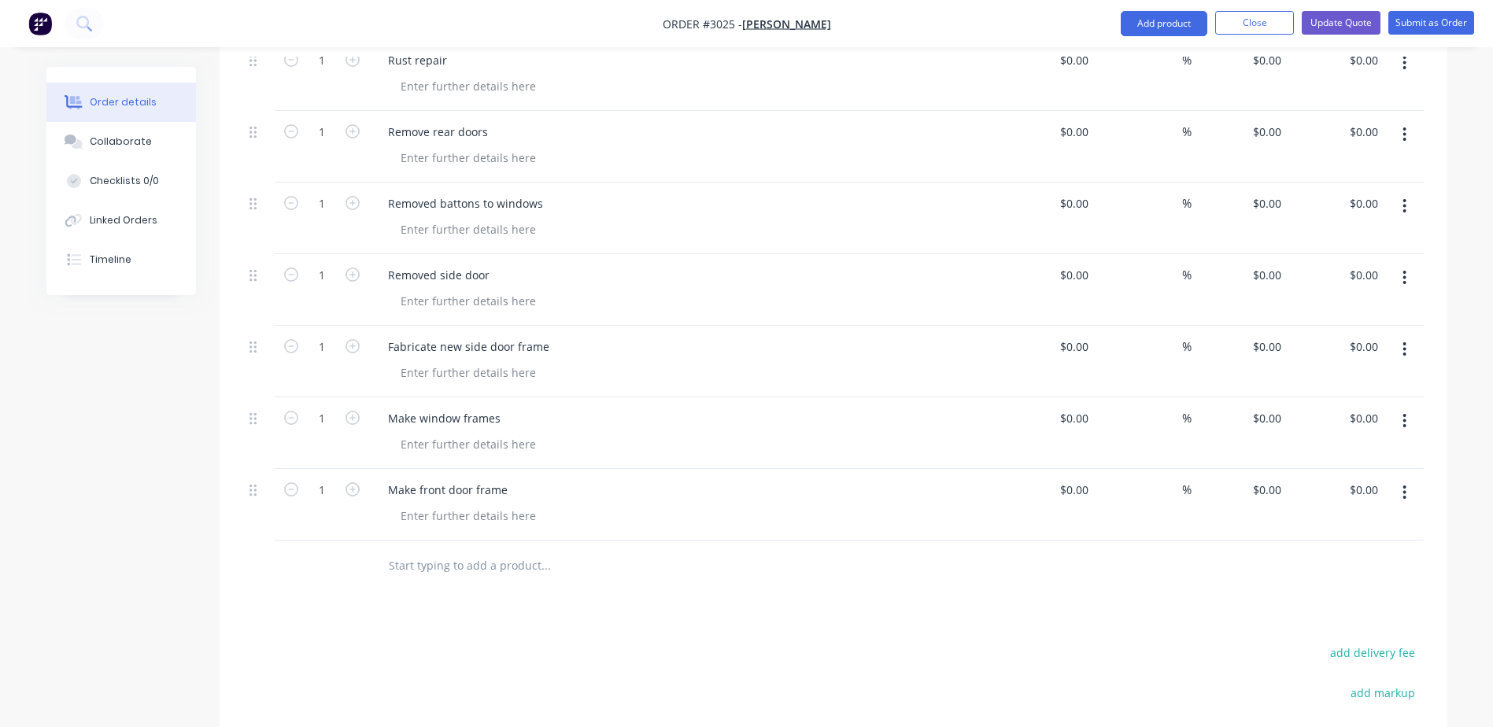
click at [435, 550] on input "text" at bounding box center [545, 565] width 315 height 31
type input "P"
type input "I"
type input "c"
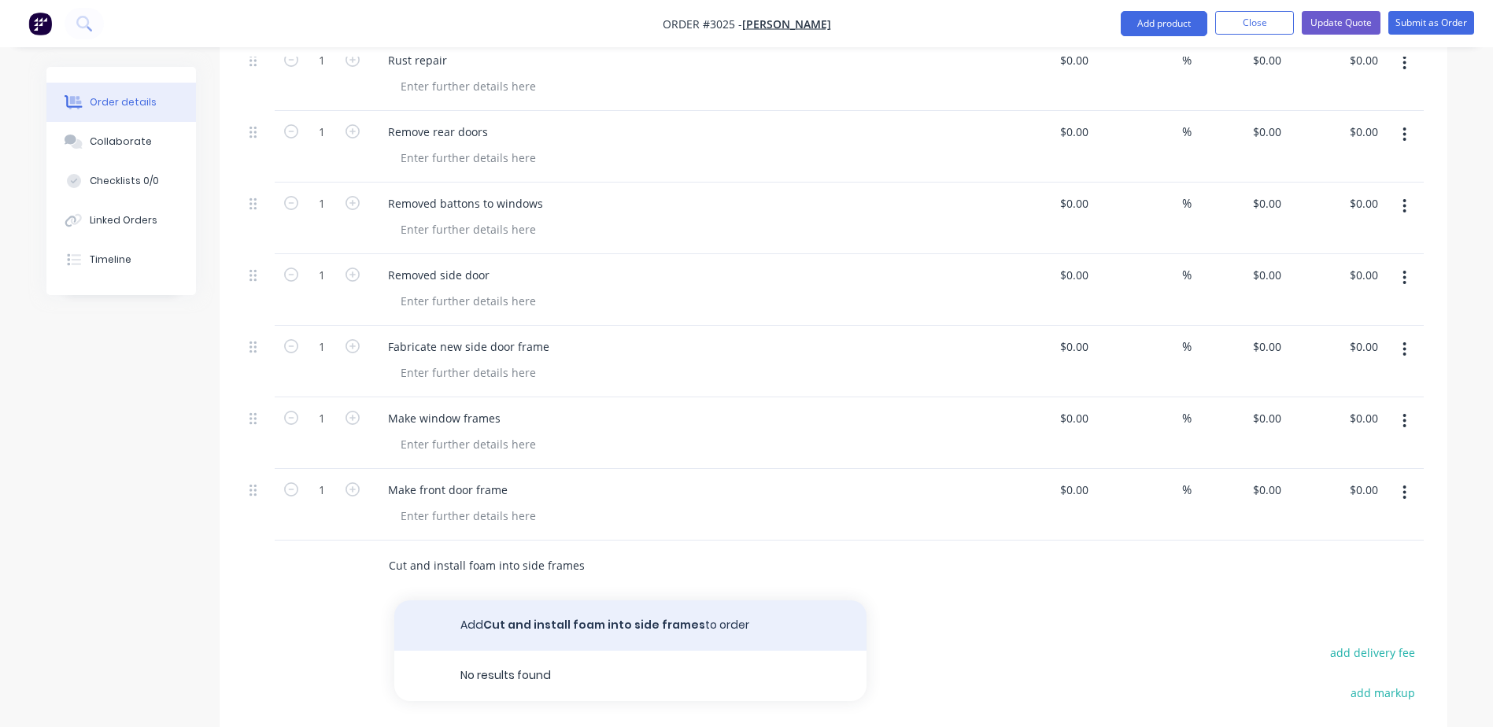
type input "Cut and install foam into side frames"
click at [471, 601] on button "Add Cut and install foam into side frames to order" at bounding box center [630, 626] width 472 height 50
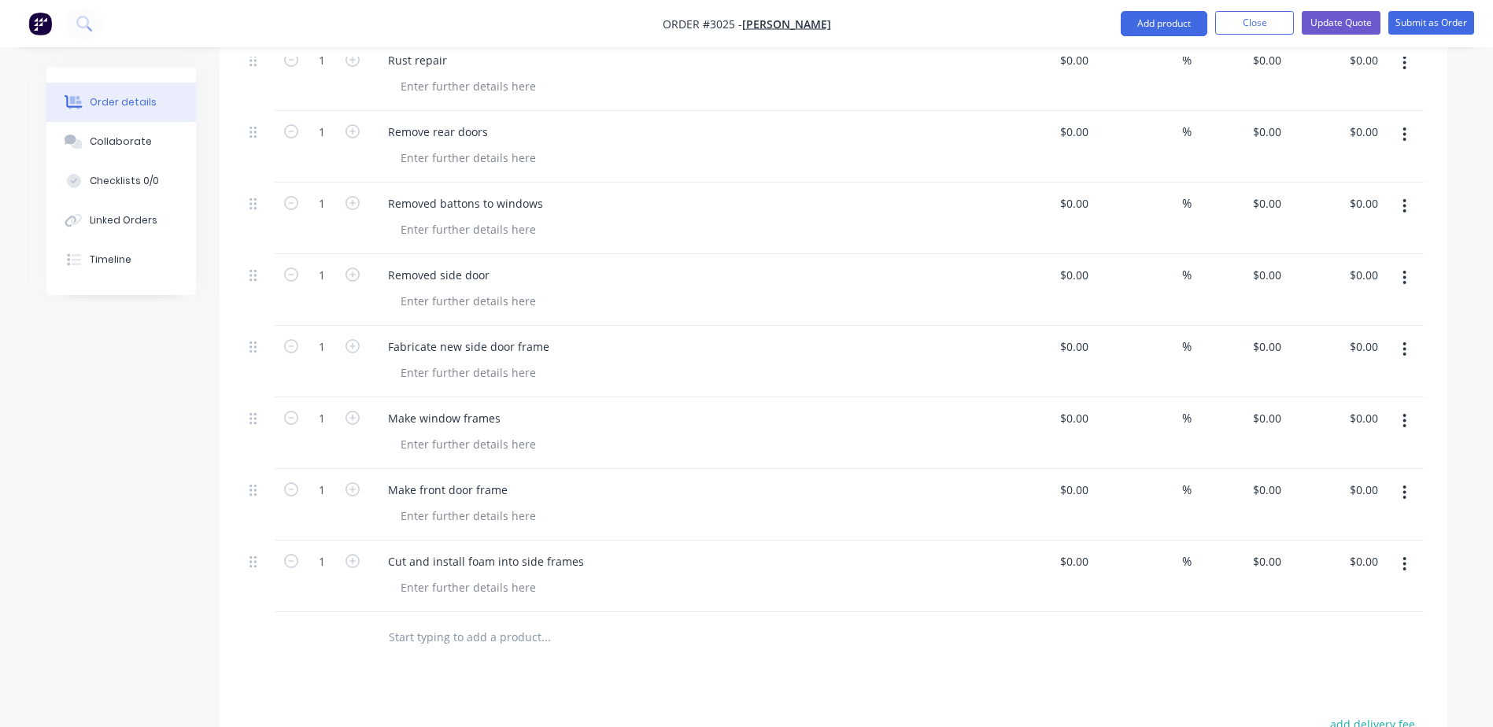
click at [441, 622] on input "text" at bounding box center [545, 637] width 315 height 31
type input "Resheet exterior of trailer"
click at [301, 620] on div at bounding box center [322, 637] width 94 height 51
click at [594, 672] on button "Add Resheet exterior of trailer to order" at bounding box center [630, 697] width 472 height 50
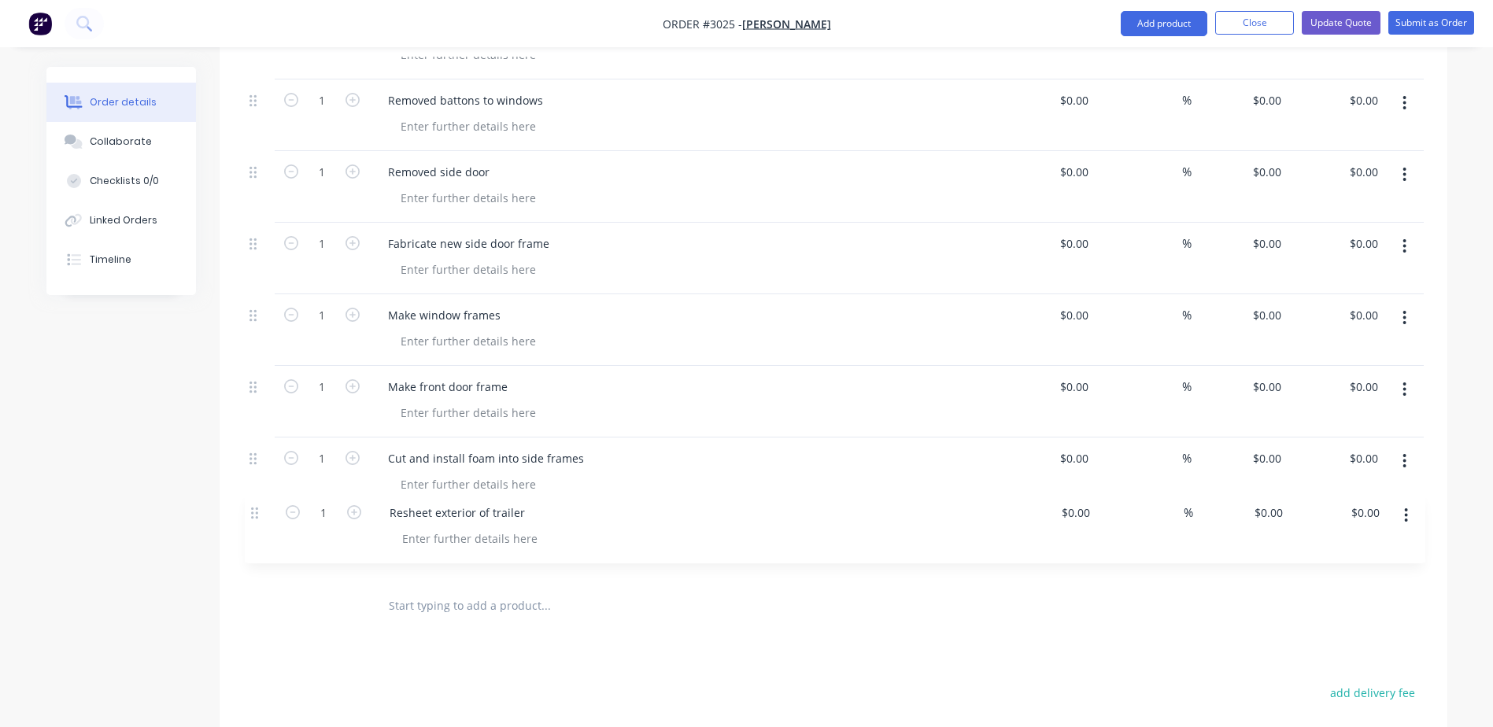
scroll to position [1005, 0]
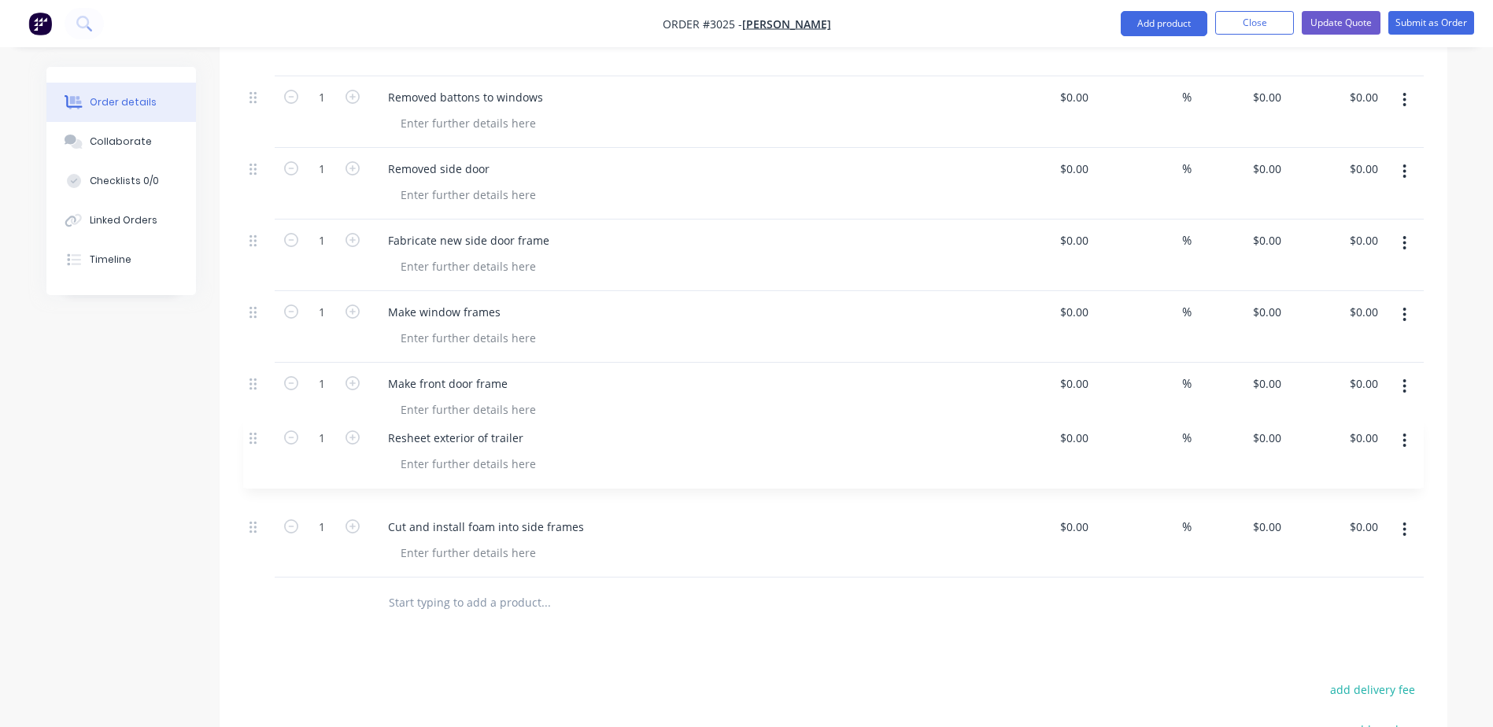
drag, startPoint x: 254, startPoint y: 616, endPoint x: 258, endPoint y: 444, distance: 171.7
click at [258, 444] on div "Kit 1 Trailer Refurb and Custom Modifications $0.00 $0.00 1 Removed all the All…" at bounding box center [833, 62] width 1181 height 1032
click at [440, 609] on div "Products Show / Hide columns Add product Qty Cost Markup Price Total Kit 1 Trai…" at bounding box center [834, 232] width 1228 height 1549
click at [449, 594] on input "text" at bounding box center [545, 602] width 315 height 31
click at [460, 587] on input "text" at bounding box center [545, 602] width 315 height 31
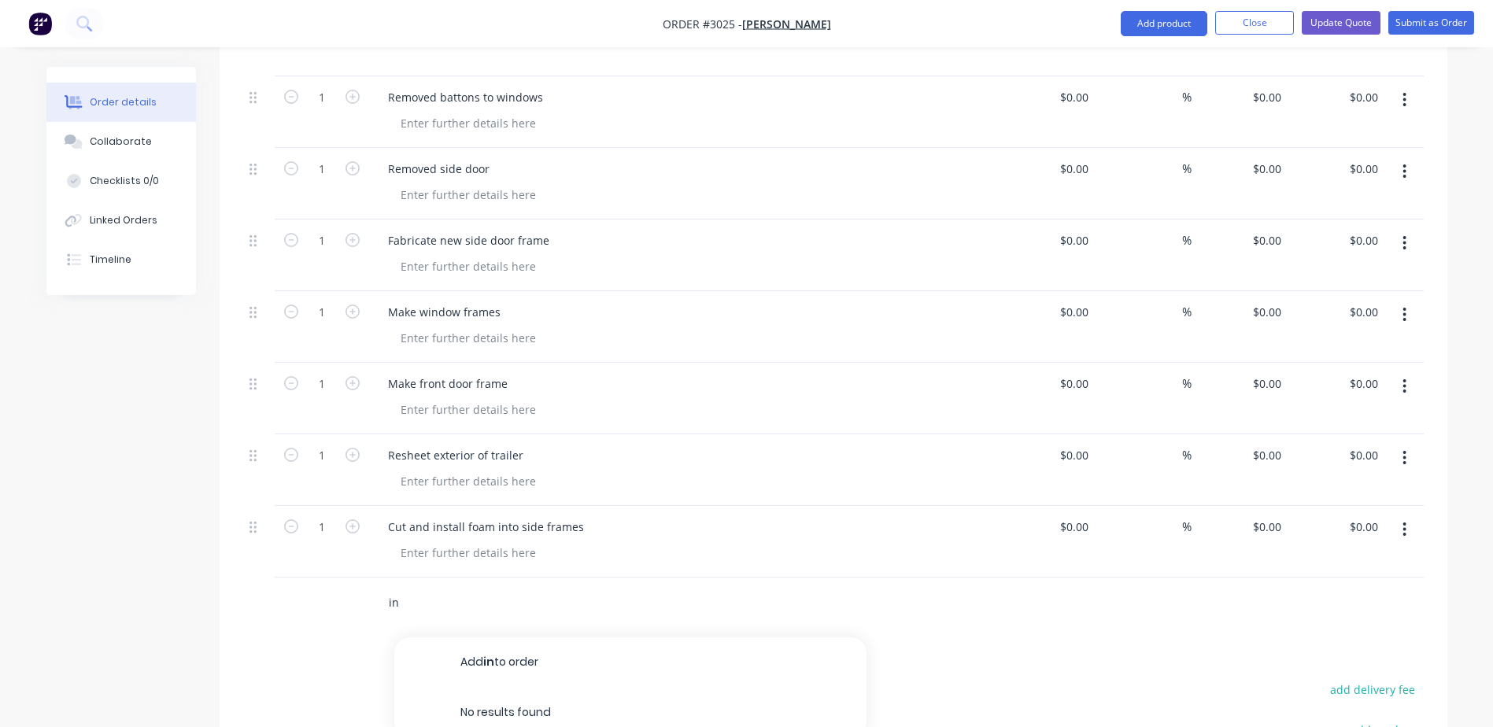
type input "i"
type input "S"
type input "R"
type input "S"
type input "Resheet roof white ply and aluminum roof roll"
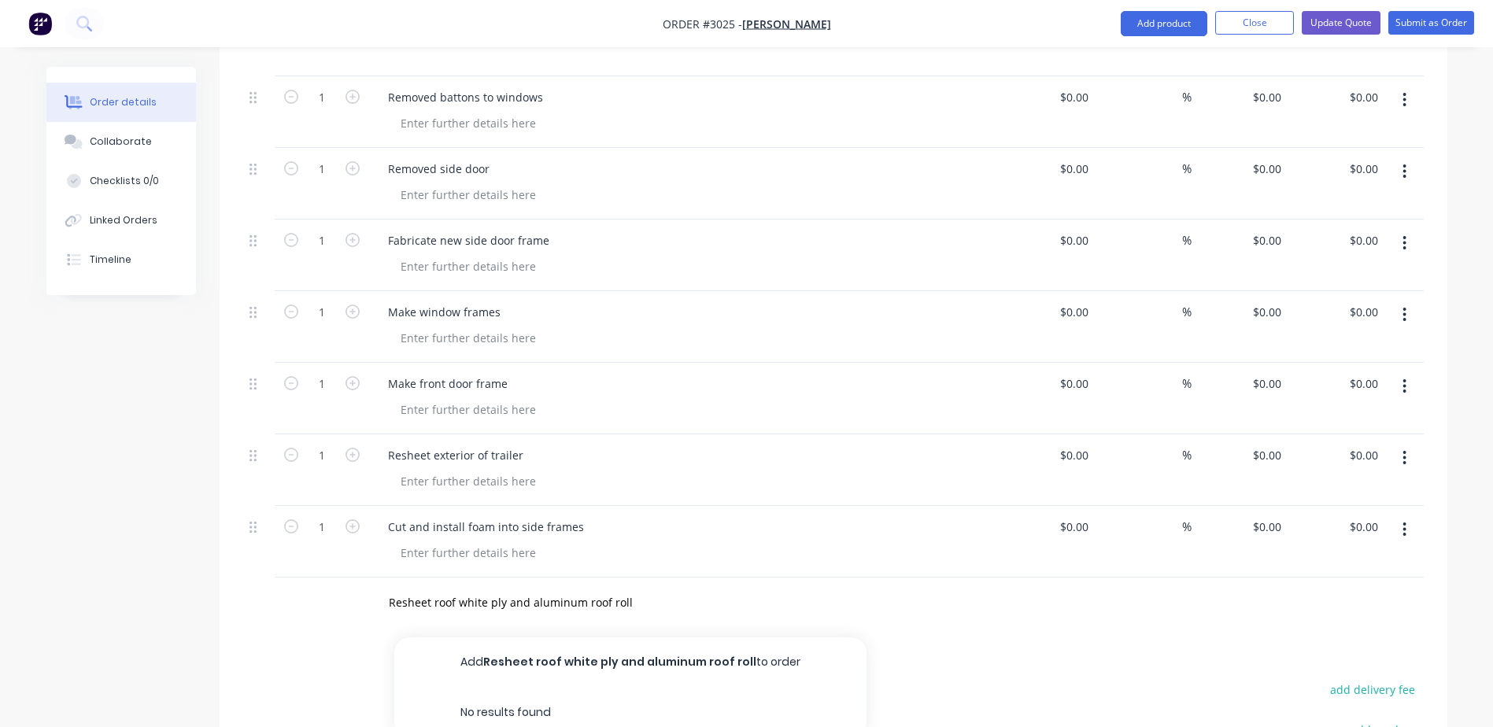
click at [646, 578] on div "Resheet roof white ply and aluminum roof roll Add Resheet roof white ply and al…" at bounding box center [652, 603] width 567 height 51
click at [635, 587] on input "Resheet roof white ply and aluminum roof roll" at bounding box center [545, 602] width 315 height 31
click at [590, 639] on button "Add Resheet roof white ply and aluminum roof roll to order" at bounding box center [630, 663] width 472 height 50
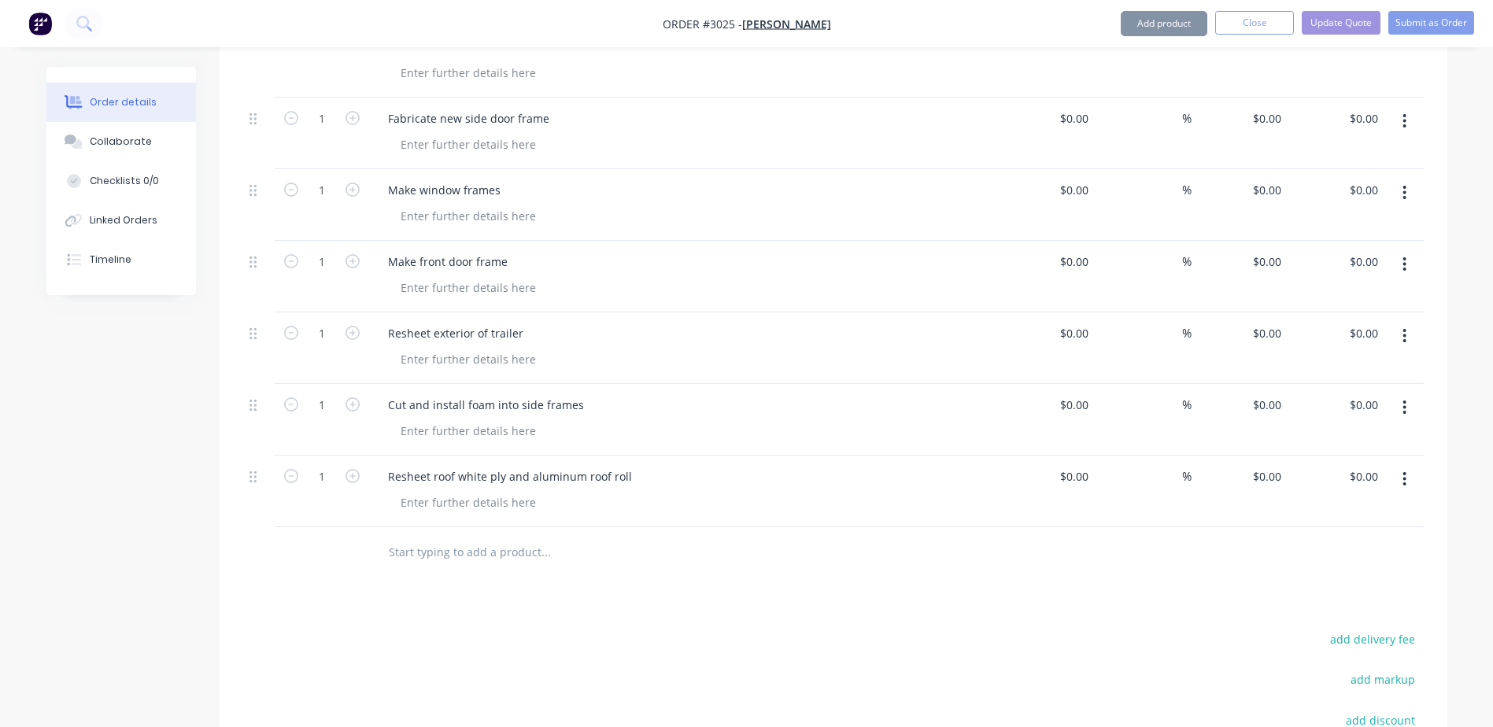
scroll to position [1163, 0]
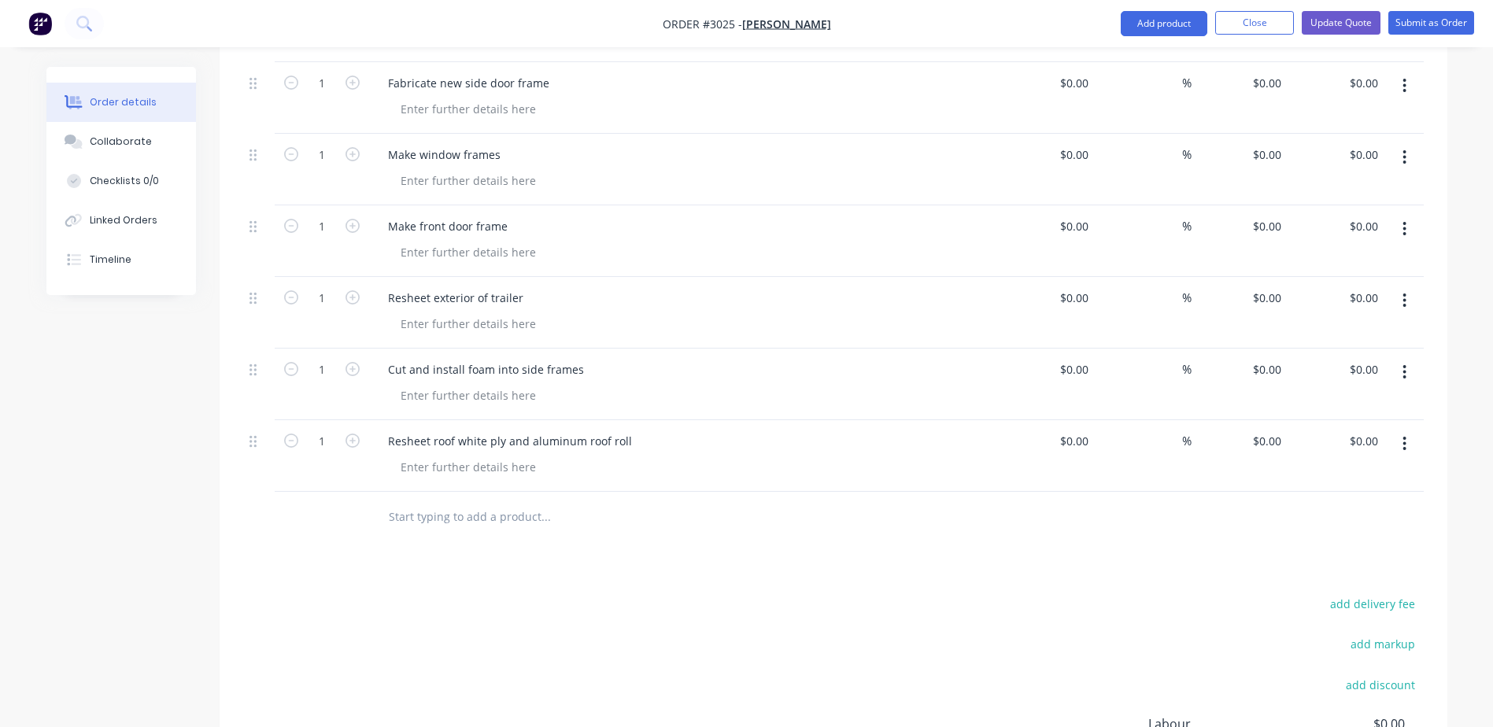
click at [621, 501] on input "text" at bounding box center [545, 516] width 315 height 31
type input "Measure, cut and install new exterior aluminum"
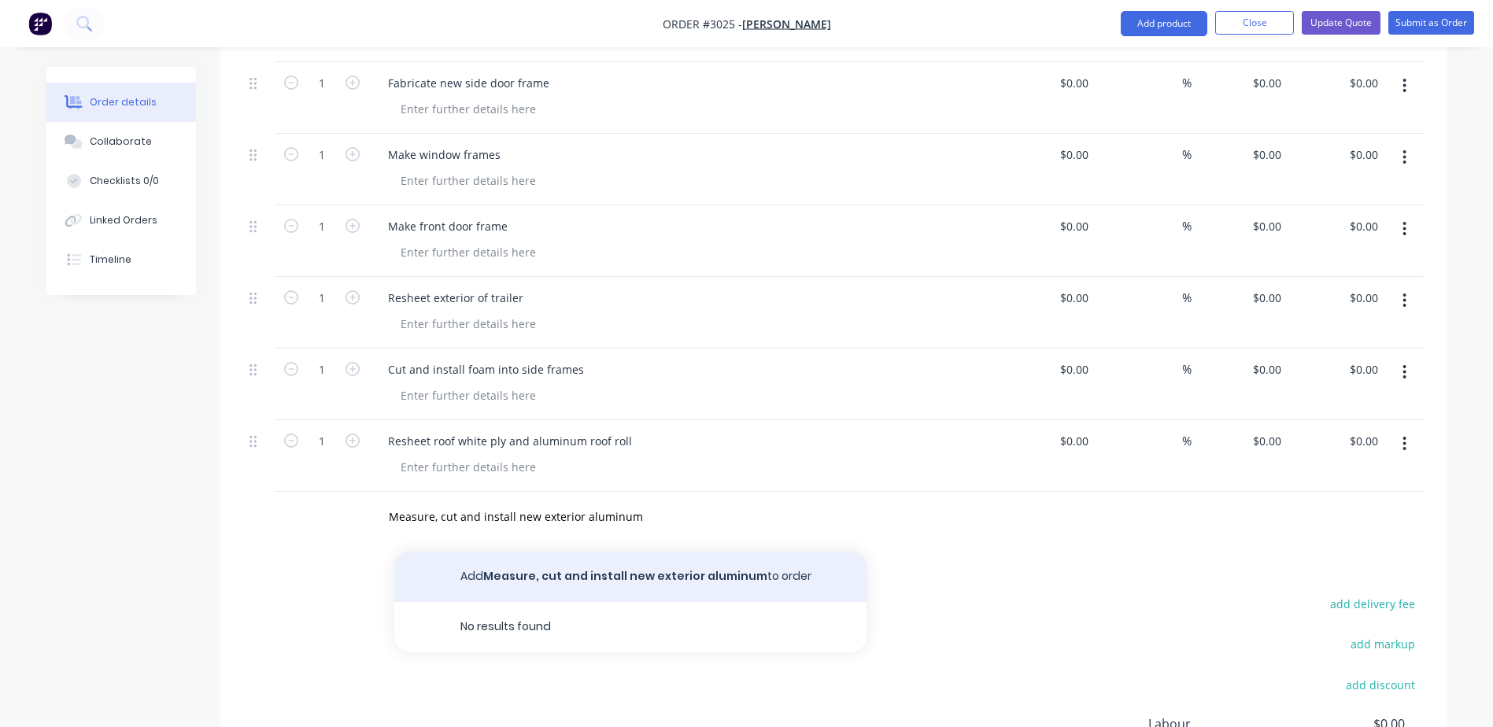
click at [699, 559] on button "Add Measure, cut and install new exterior aluminum to order" at bounding box center [630, 577] width 472 height 50
